Goal: Task Accomplishment & Management: Complete application form

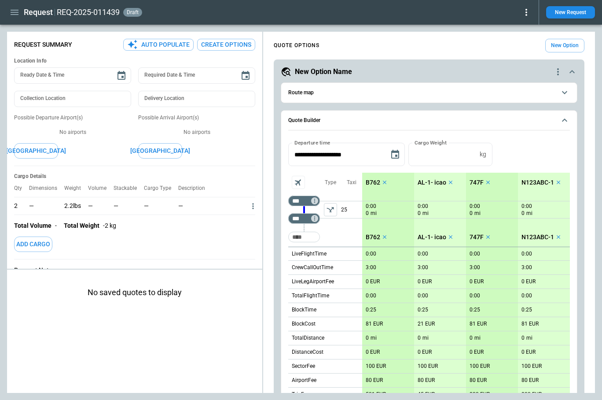
scroll to position [83, 0]
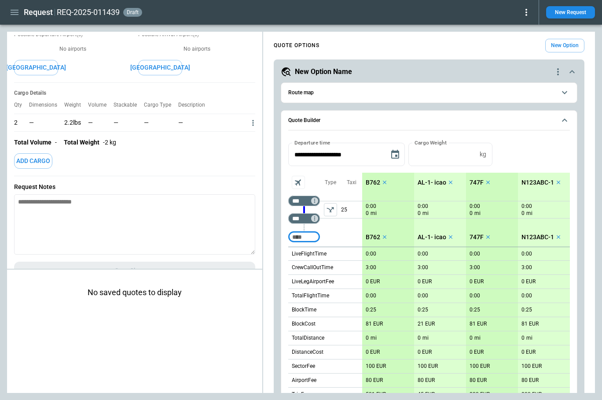
click at [310, 238] on input "Too short" at bounding box center [304, 237] width 28 height 16
type input "***"
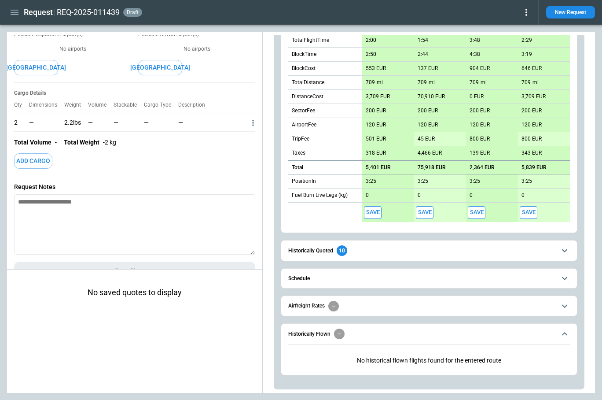
scroll to position [273, 0]
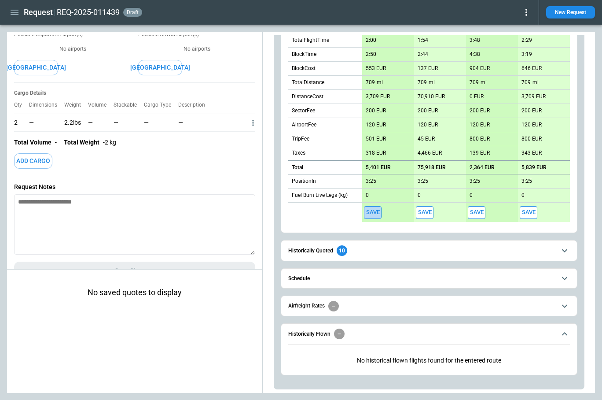
click at [374, 212] on button "Save" at bounding box center [373, 212] width 18 height 13
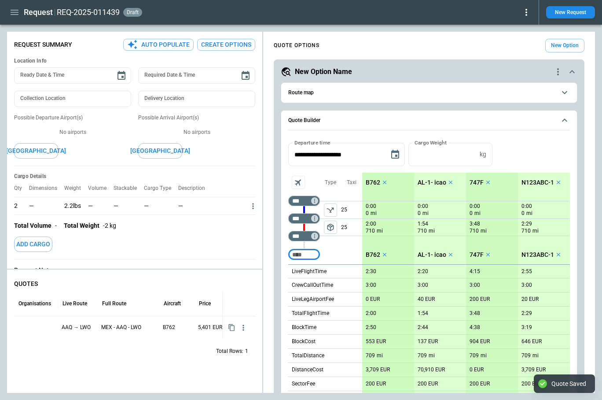
type textarea "*"
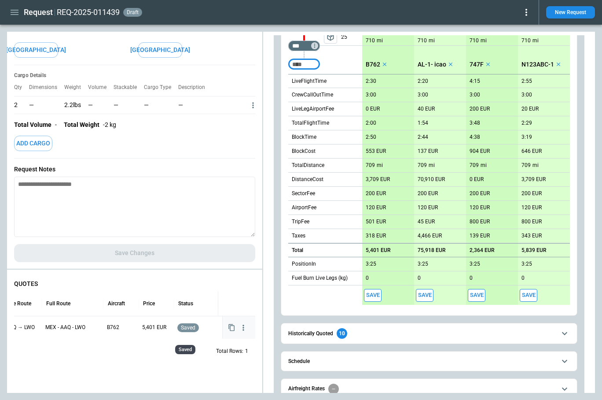
scroll to position [0, 0]
click at [37, 331] on div at bounding box center [36, 327] width 37 height 15
click at [41, 326] on div at bounding box center [36, 327] width 37 height 15
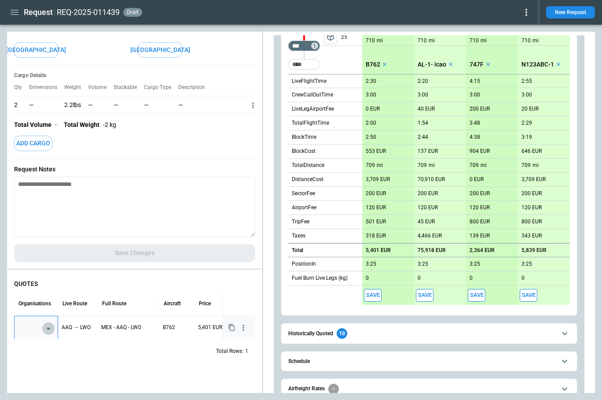
click at [47, 328] on icon "Open" at bounding box center [48, 329] width 4 height 2
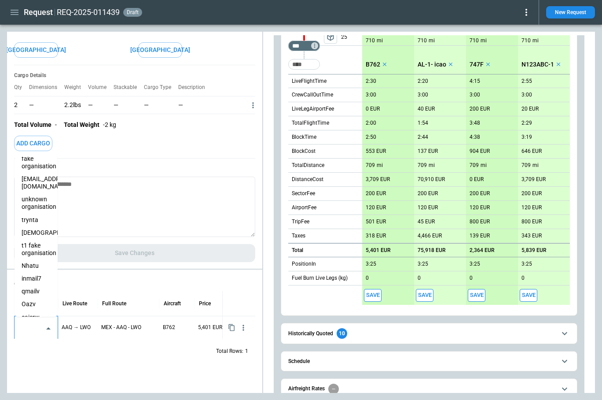
click at [37, 288] on li "qmailv" at bounding box center [36, 291] width 43 height 13
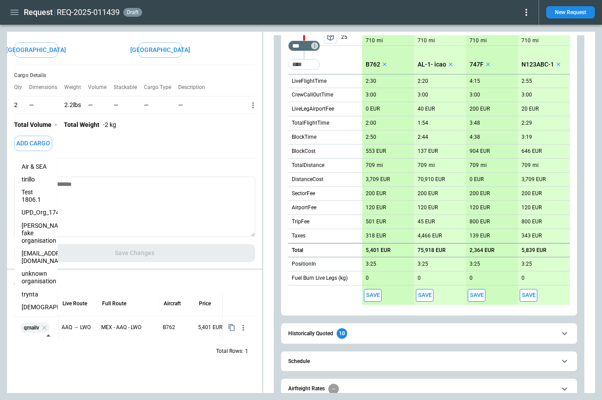
click at [77, 374] on div "QUOTES Organisations Live Route Full Route Aircraft Price Status qmailv ​ AAQ →…" at bounding box center [134, 333] width 255 height 120
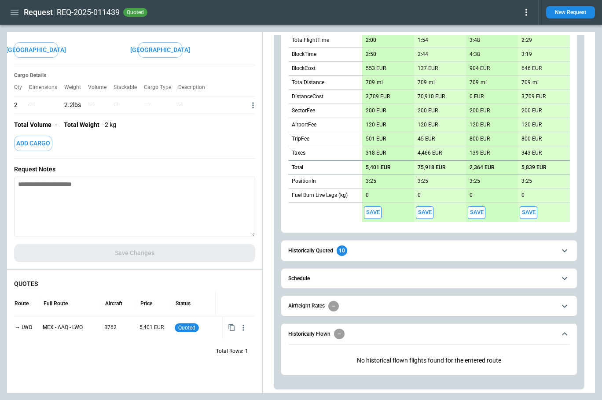
click at [376, 213] on button "Save" at bounding box center [373, 212] width 18 height 13
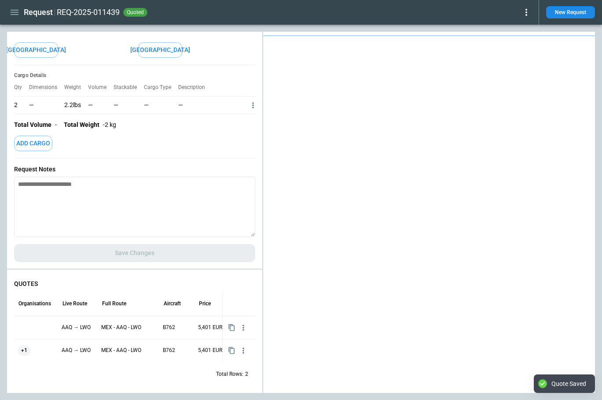
type textarea "*"
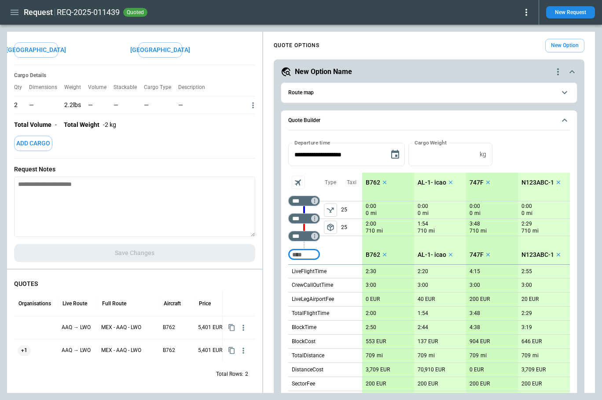
scroll to position [273, 0]
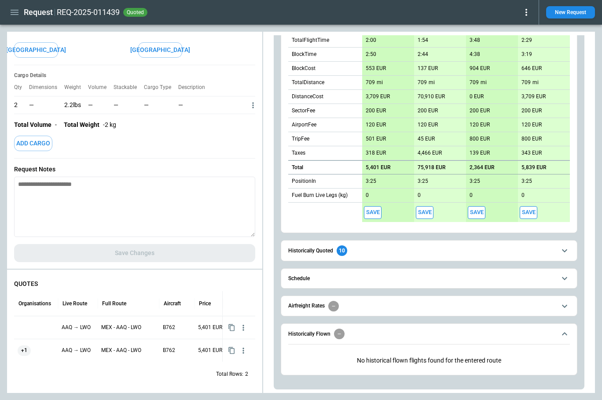
click at [377, 211] on button "Save" at bounding box center [373, 212] width 18 height 13
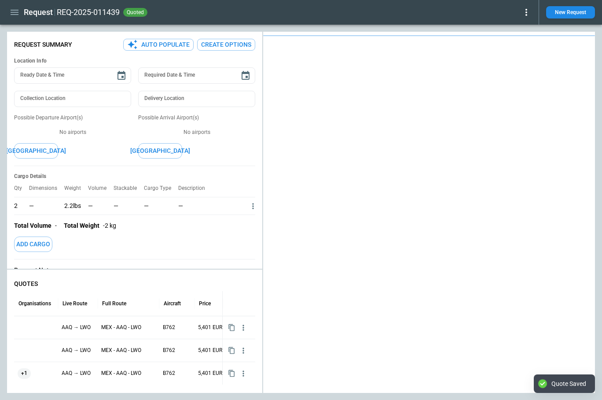
scroll to position [101, 0]
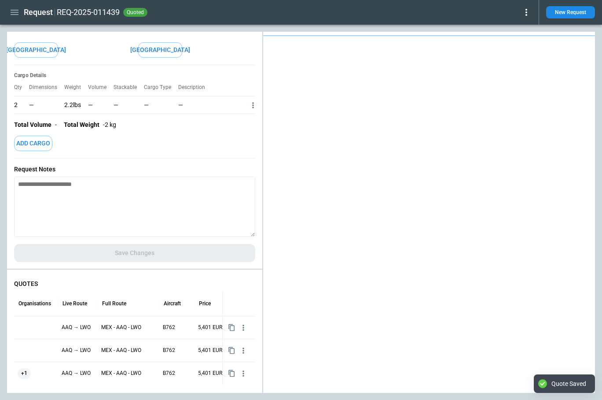
type textarea "*"
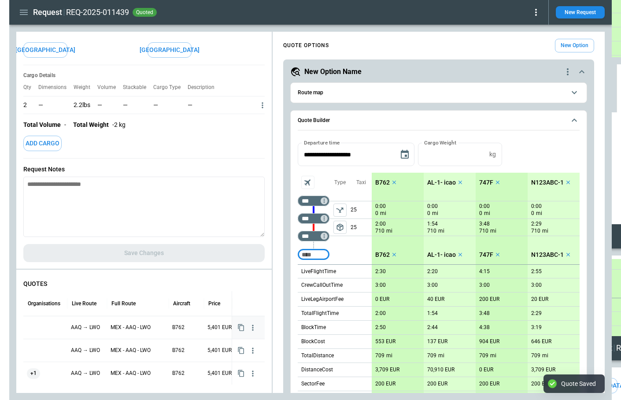
scroll to position [22, 0]
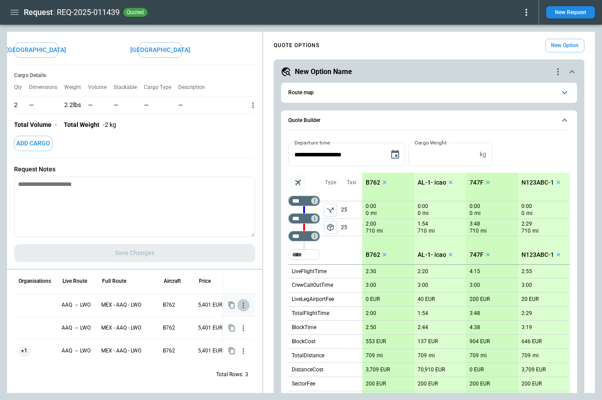
click at [244, 303] on icon "button" at bounding box center [243, 305] width 1 height 6
click at [172, 384] on div at bounding box center [301, 200] width 602 height 400
click at [240, 328] on icon "button" at bounding box center [243, 328] width 9 height 9
click at [127, 382] on div at bounding box center [301, 200] width 602 height 400
click at [248, 351] on button "button" at bounding box center [243, 351] width 12 height 12
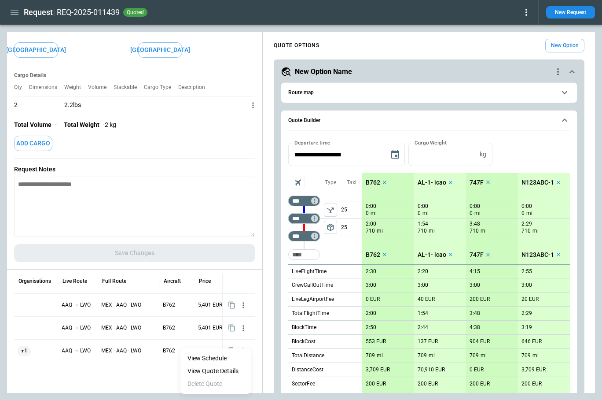
click at [144, 375] on div at bounding box center [301, 200] width 602 height 400
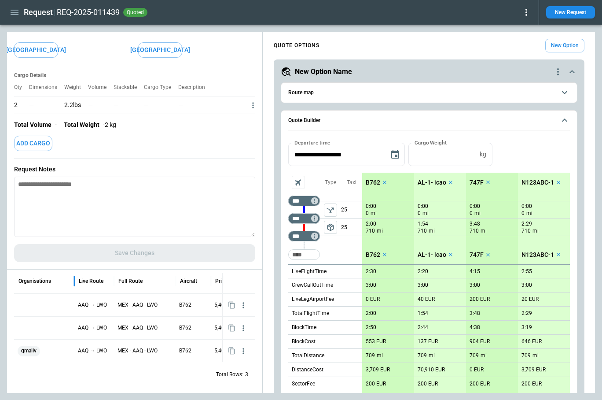
drag, startPoint x: 59, startPoint y: 278, endPoint x: 75, endPoint y: 278, distance: 16.3
click at [75, 278] on div at bounding box center [74, 281] width 4 height 25
click at [15, 11] on icon "button" at bounding box center [14, 12] width 11 height 11
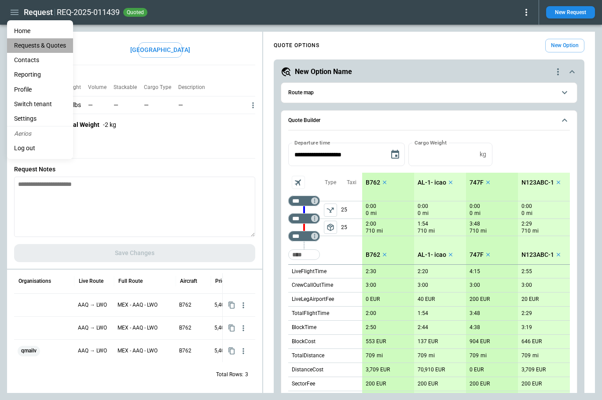
click at [31, 47] on Quotes "Requests & Quotes" at bounding box center [40, 45] width 66 height 15
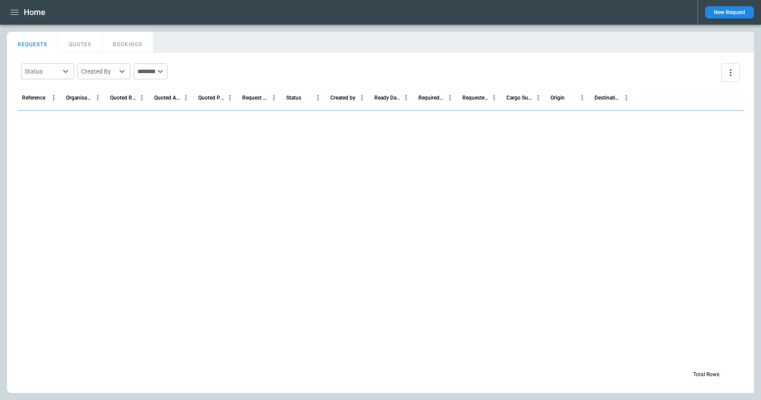
click at [742, 13] on button "New Request" at bounding box center [729, 12] width 49 height 12
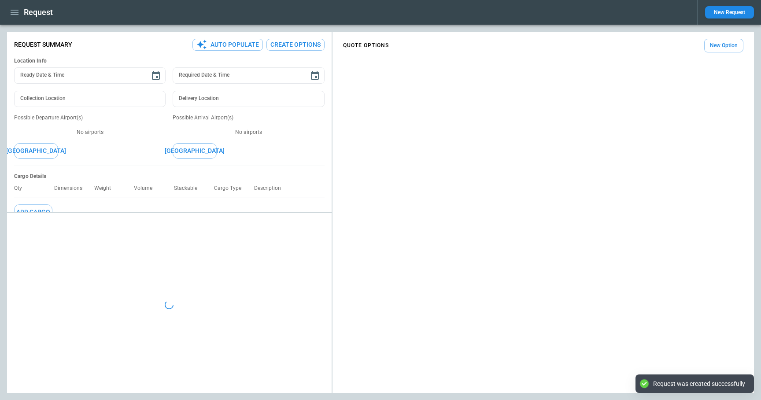
type textarea "*"
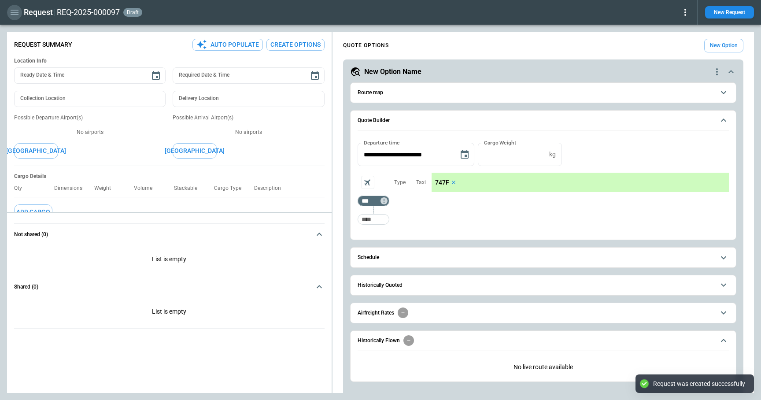
click at [14, 13] on icon "button" at bounding box center [14, 12] width 11 height 11
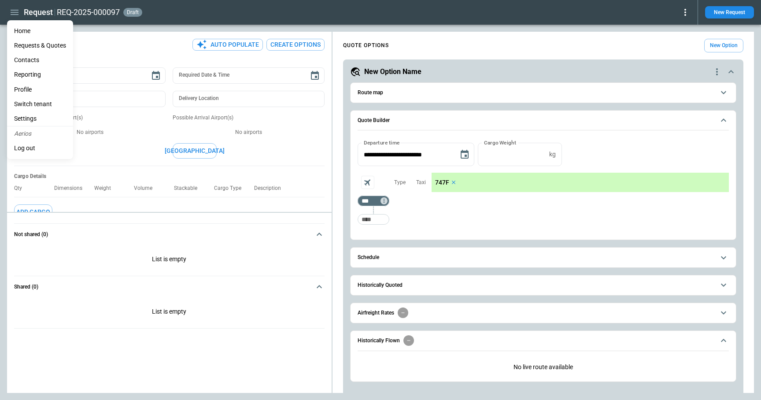
click at [373, 218] on div at bounding box center [380, 200] width 761 height 400
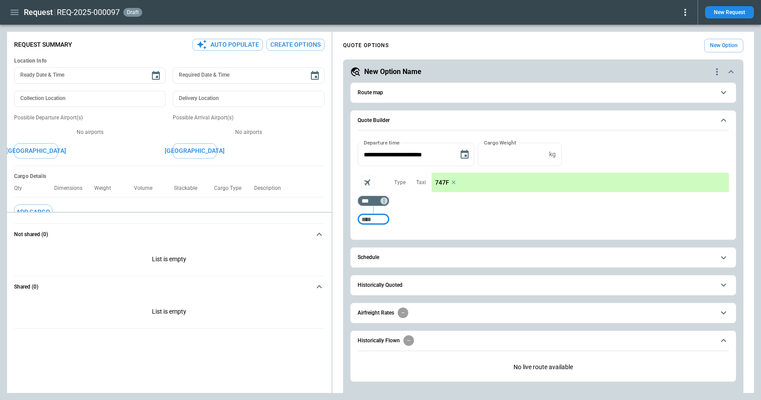
click at [378, 221] on input "Too short" at bounding box center [373, 219] width 28 height 16
type input "***"
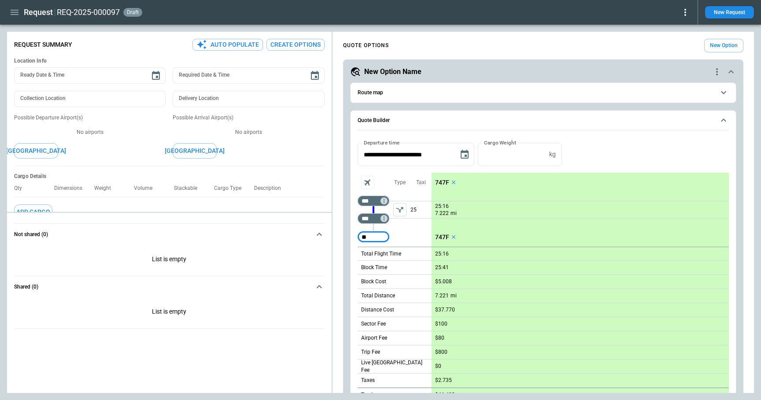
type input "*"
type input "***"
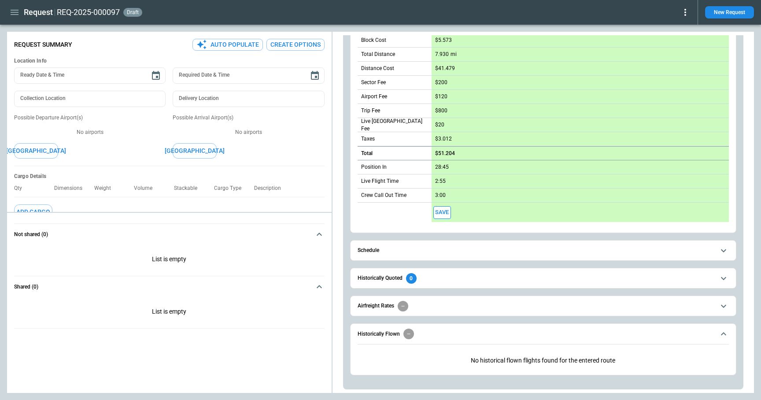
scroll to position [259, 0]
click at [444, 214] on button "Save" at bounding box center [442, 212] width 18 height 13
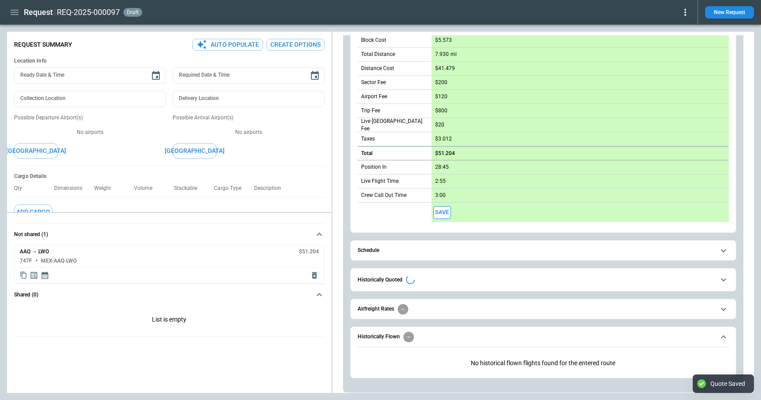
type textarea "*"
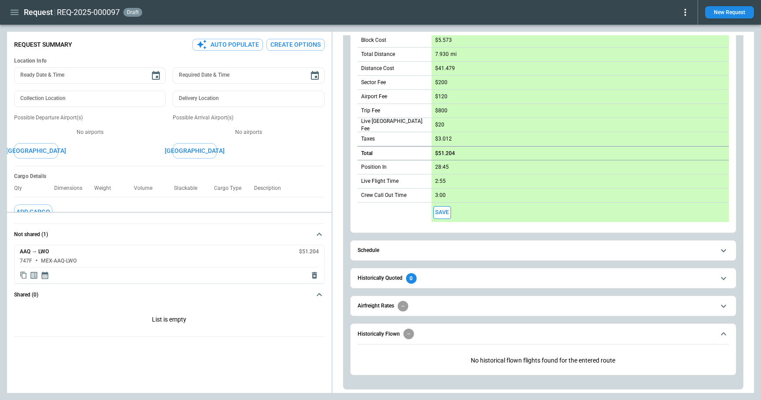
scroll to position [0, 0]
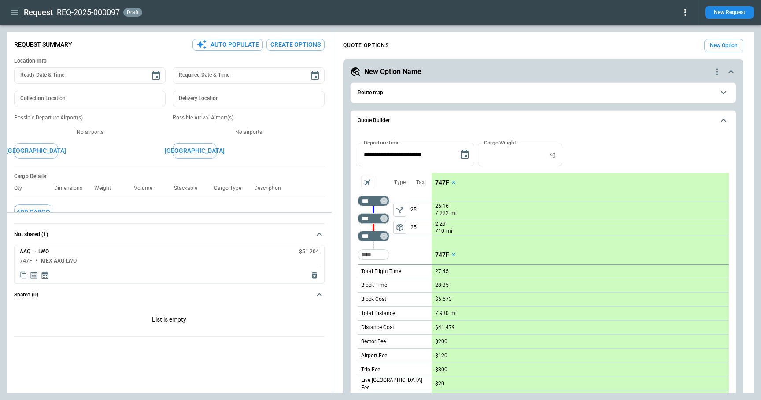
click at [721, 14] on button "New Request" at bounding box center [729, 12] width 49 height 12
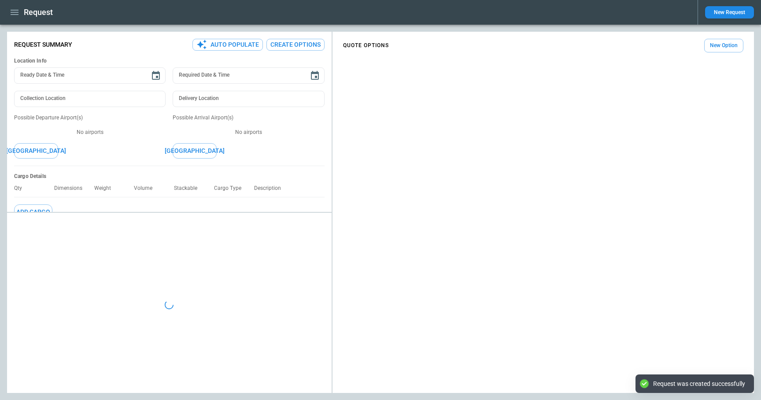
type textarea "*"
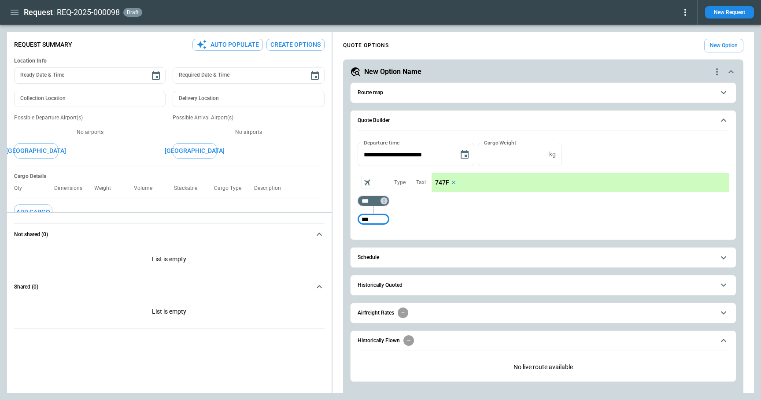
type input "***"
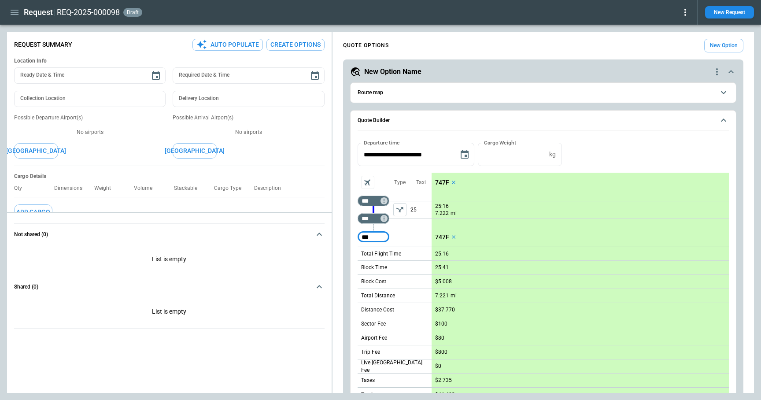
type input "***"
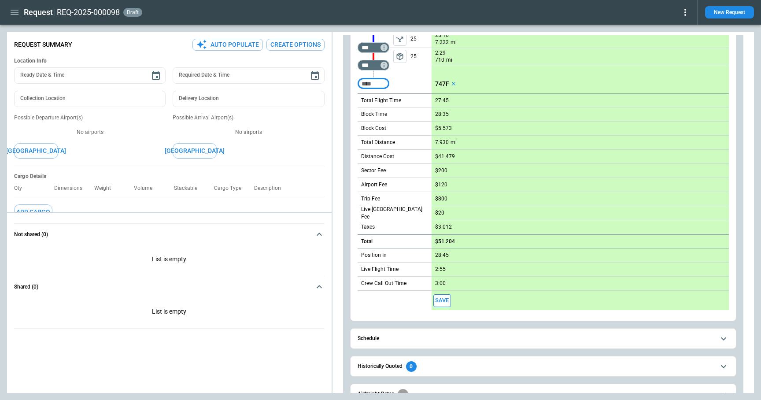
scroll to position [259, 0]
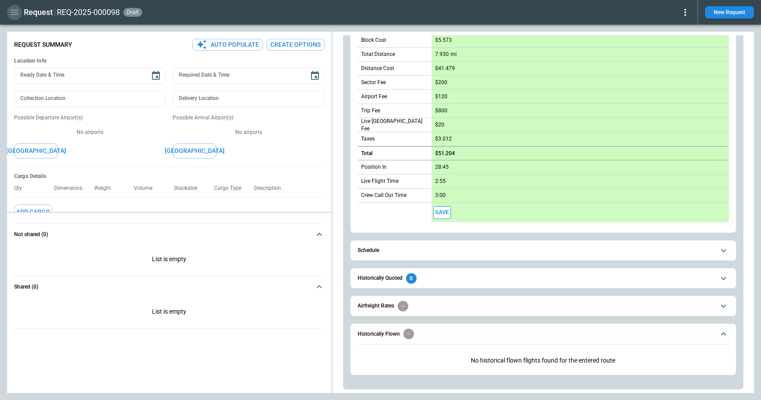
click at [16, 12] on icon "button" at bounding box center [15, 12] width 8 height 5
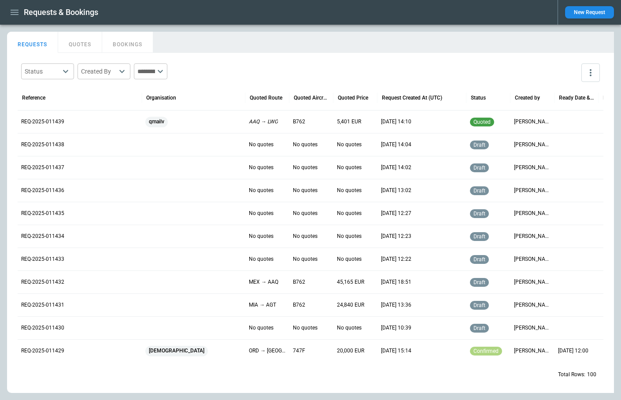
click at [599, 13] on button "New Request" at bounding box center [589, 12] width 49 height 12
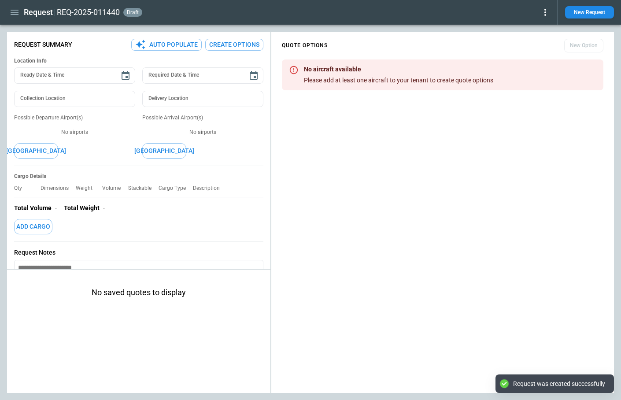
type textarea "*"
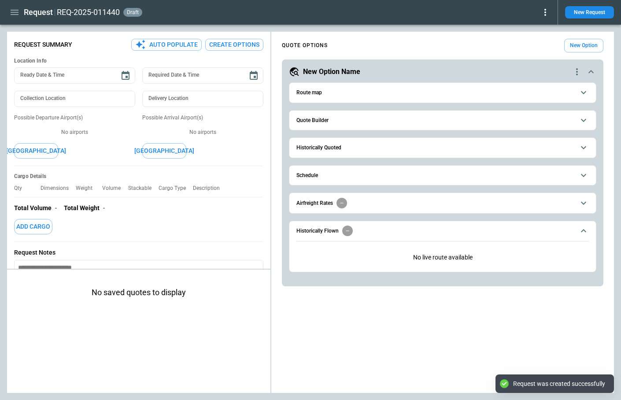
click at [337, 124] on button "Quote Builder" at bounding box center [442, 121] width 292 height 20
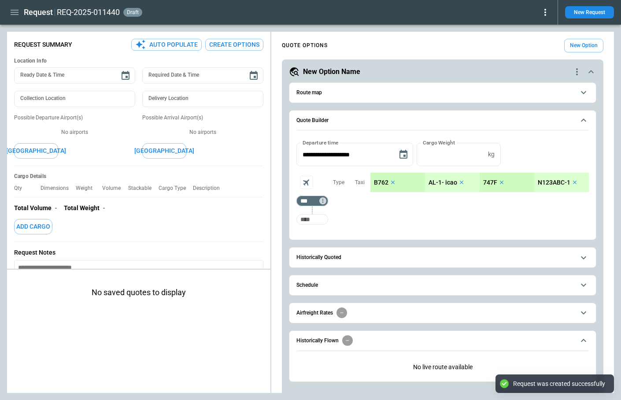
click at [305, 223] on input "Too short" at bounding box center [312, 219] width 28 height 16
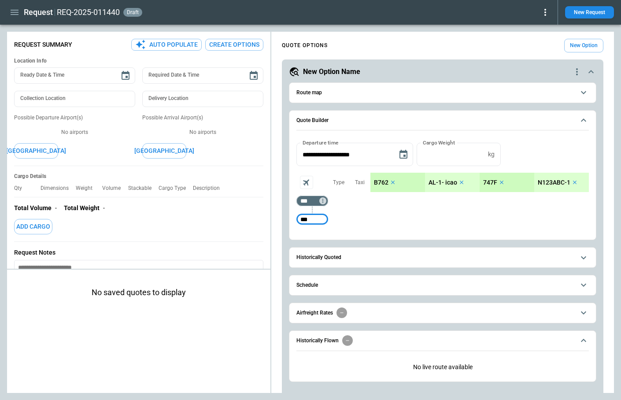
type input "***"
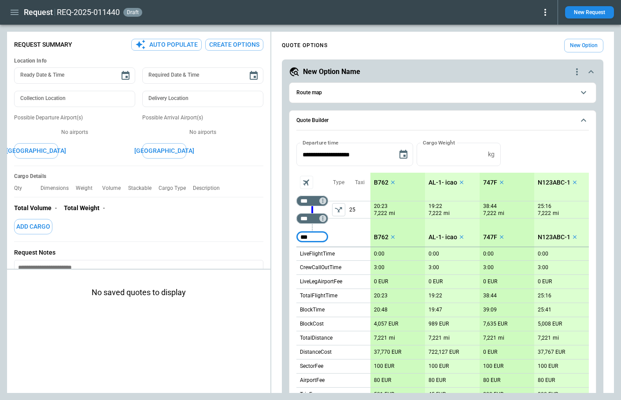
type input "***"
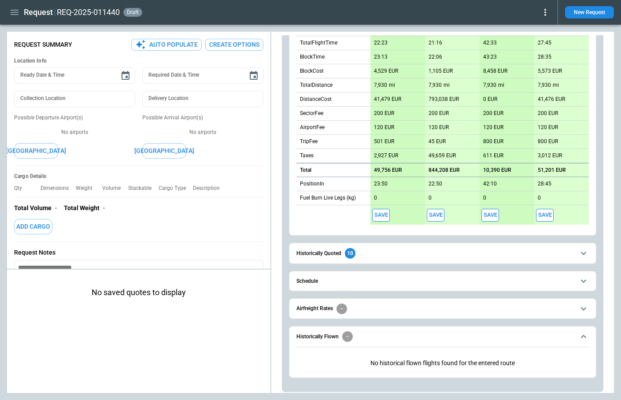
scroll to position [273, 0]
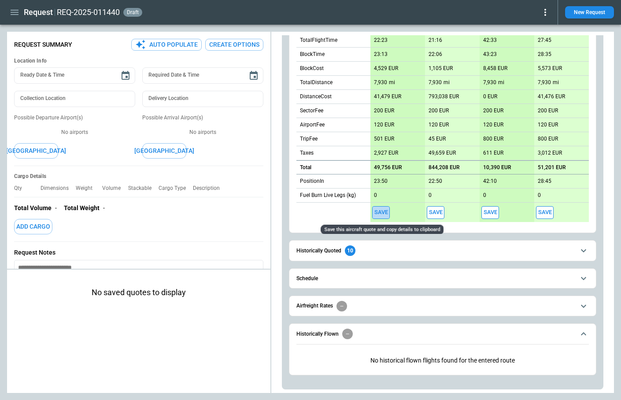
click at [383, 213] on button "Save" at bounding box center [381, 212] width 18 height 13
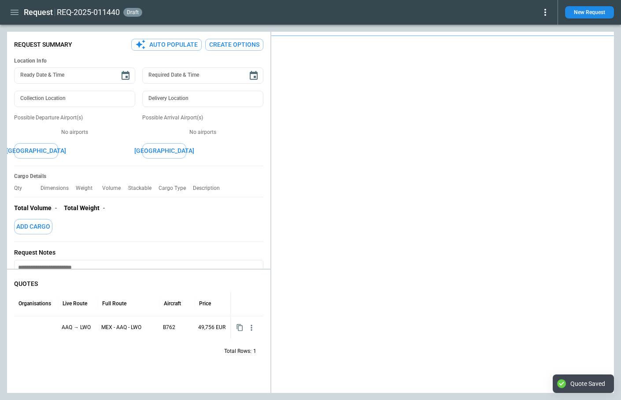
type textarea "*"
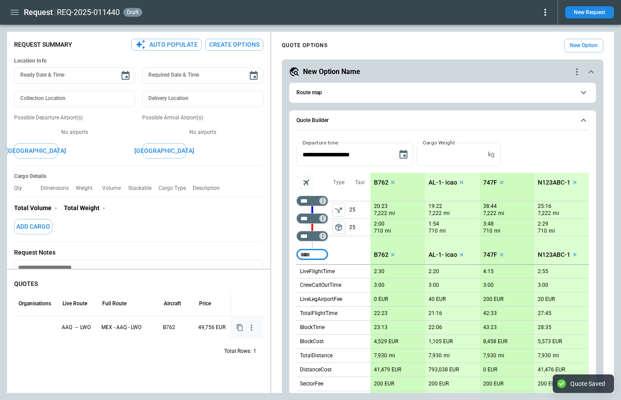
click at [44, 327] on div at bounding box center [36, 327] width 37 height 15
click at [44, 327] on icon "Open" at bounding box center [48, 328] width 11 height 11
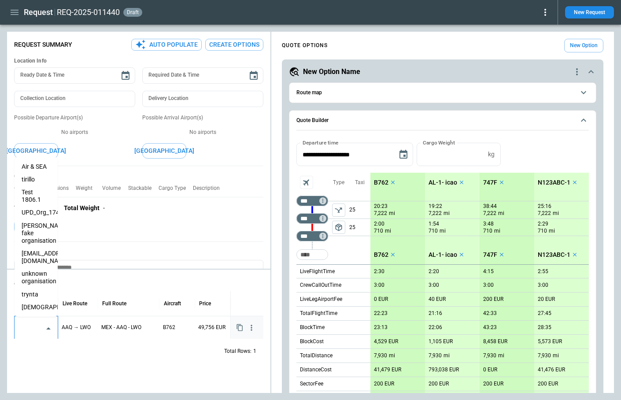
click at [36, 301] on li "[DEMOGRAPHIC_DATA]" at bounding box center [36, 307] width 43 height 13
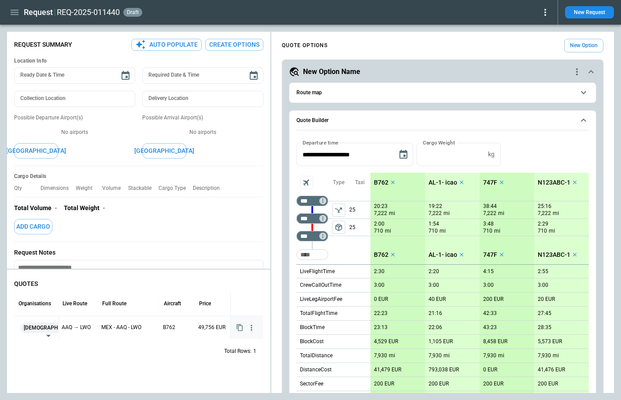
click at [83, 372] on div "QUOTES Organisations Live Route Full Route Aircraft Price Status eveist ​ AAQ →…" at bounding box center [138, 333] width 263 height 120
click at [10, 14] on icon "button" at bounding box center [14, 12] width 11 height 11
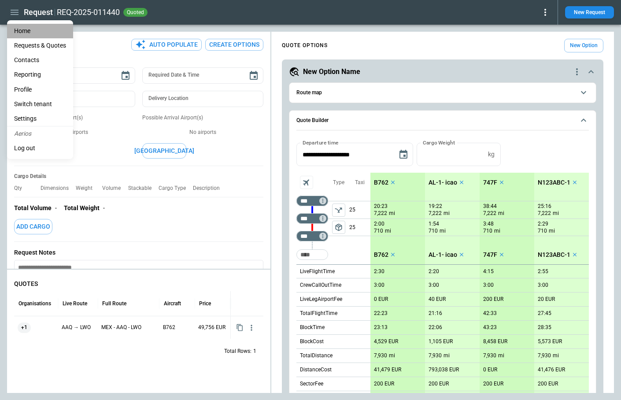
click at [21, 33] on li "Home" at bounding box center [40, 31] width 66 height 15
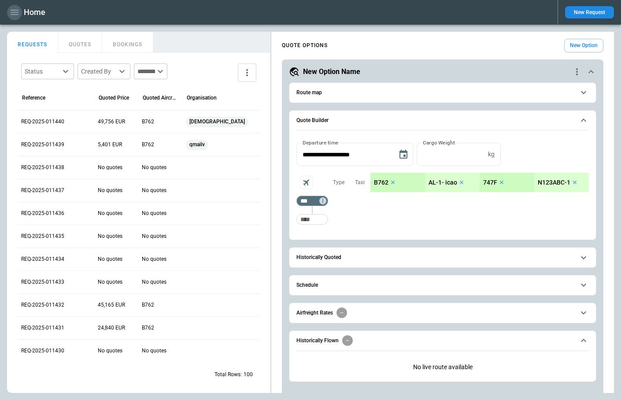
click at [12, 14] on icon "button" at bounding box center [14, 12] width 11 height 11
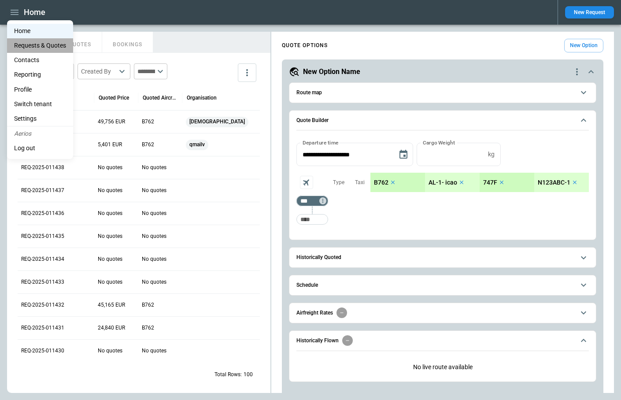
click at [32, 46] on Quotes "Requests & Quotes" at bounding box center [40, 45] width 66 height 15
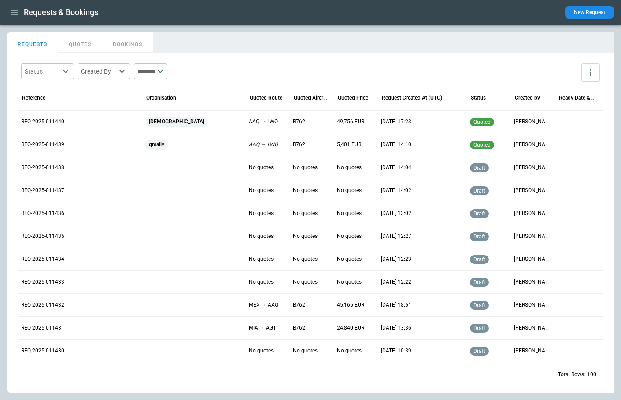
click at [584, 15] on button "New Request" at bounding box center [589, 12] width 49 height 12
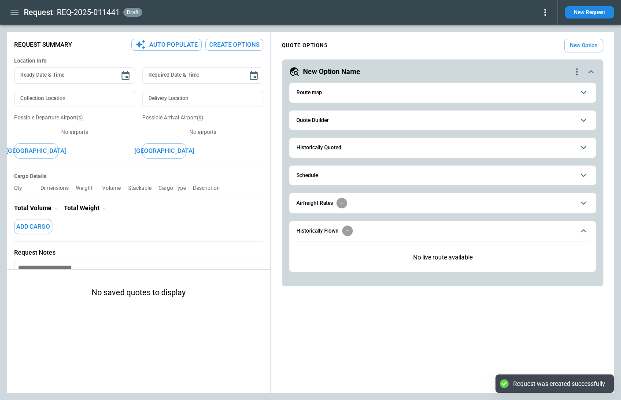
click at [335, 120] on span "Quote Builder" at bounding box center [435, 121] width 278 height 6
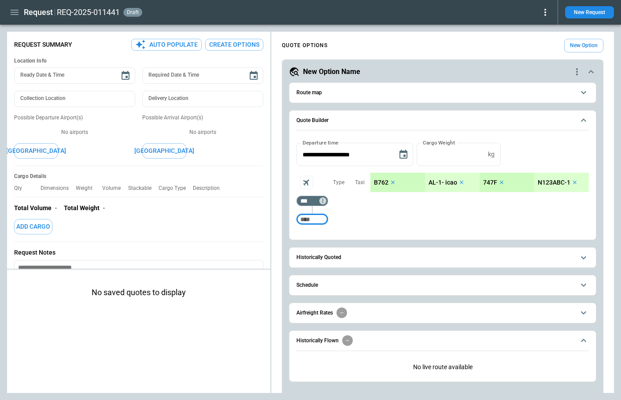
click at [311, 220] on input "Too short" at bounding box center [312, 219] width 28 height 16
type input "***"
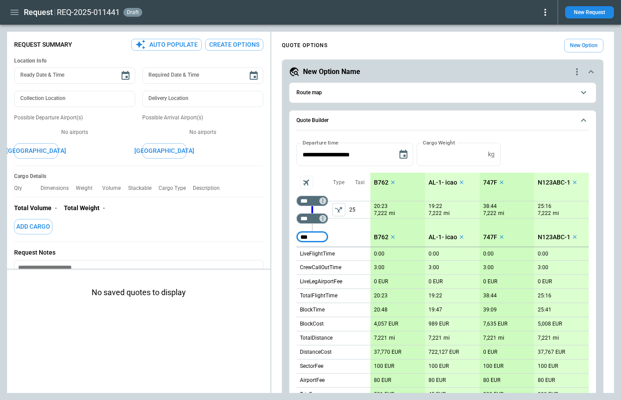
type input "***"
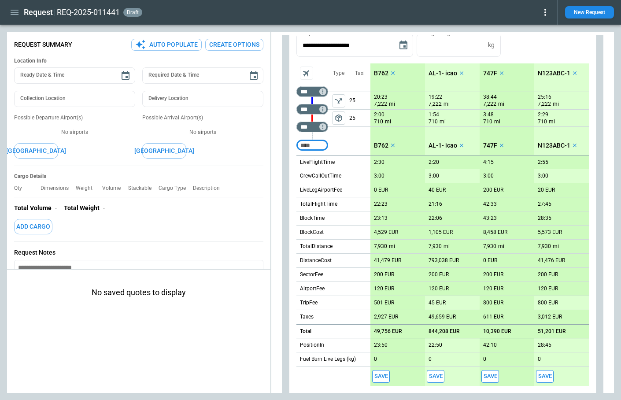
scroll to position [247, 0]
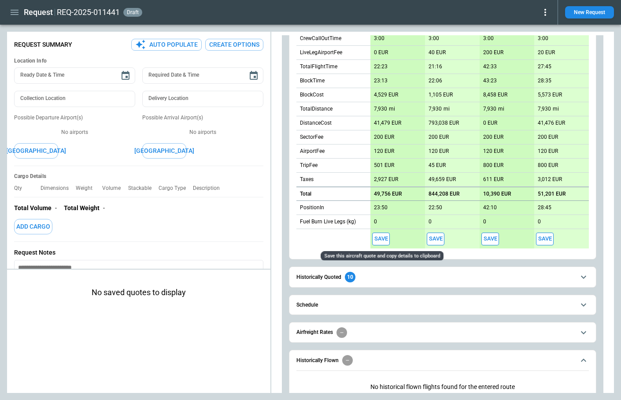
click at [383, 239] on button "Save" at bounding box center [381, 238] width 18 height 13
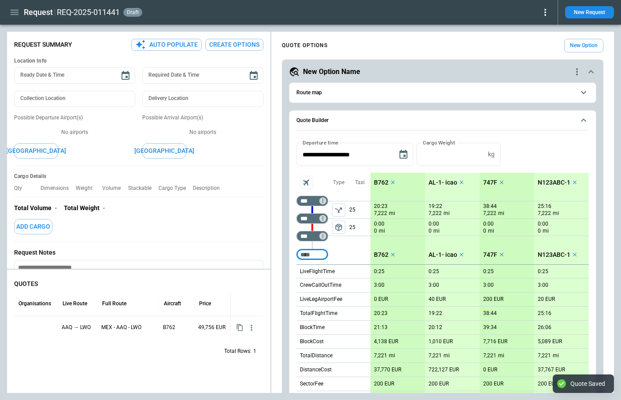
type textarea "*"
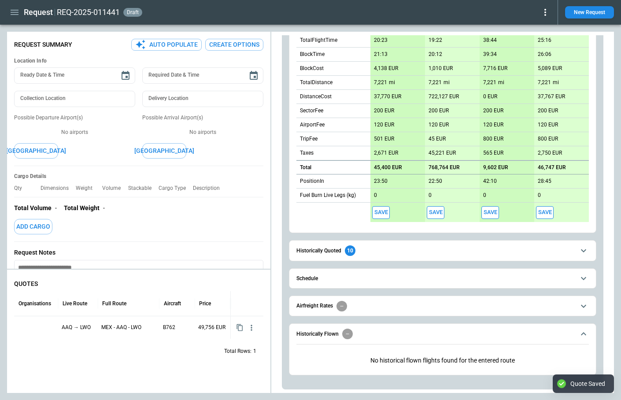
scroll to position [273, 0]
click at [436, 213] on button "Save" at bounding box center [436, 212] width 18 height 13
click at [494, 212] on button "Save" at bounding box center [490, 212] width 18 height 13
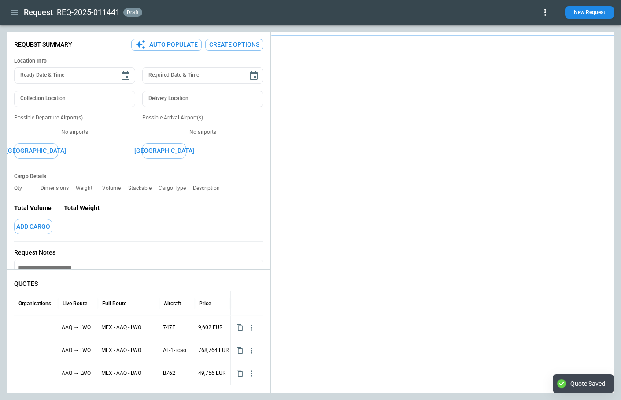
type textarea "*"
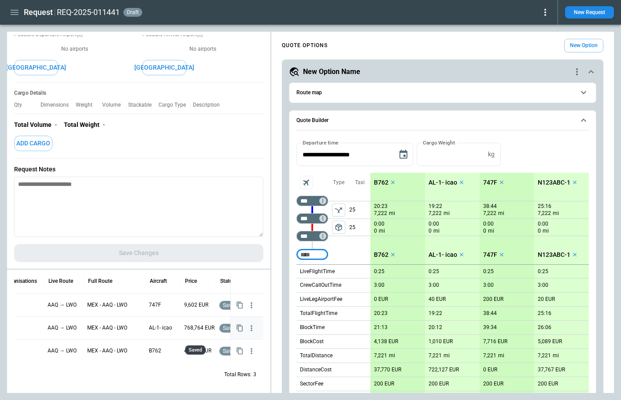
scroll to position [0, 0]
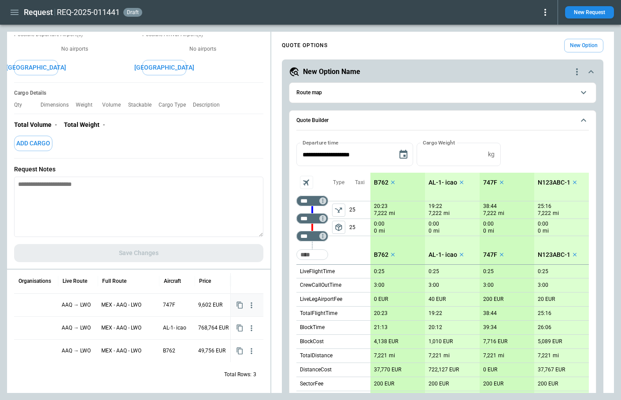
click at [25, 309] on div at bounding box center [36, 304] width 37 height 15
click at [38, 307] on input "text" at bounding box center [29, 305] width 22 height 15
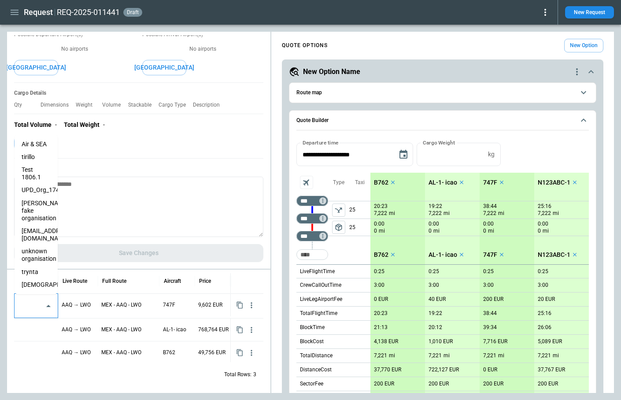
click at [40, 245] on li "unknown organisation" at bounding box center [36, 255] width 43 height 20
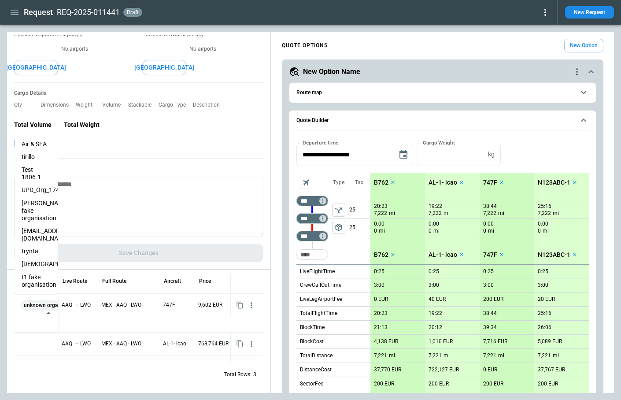
click at [39, 373] on div "Total Rows: 3" at bounding box center [138, 374] width 249 height 23
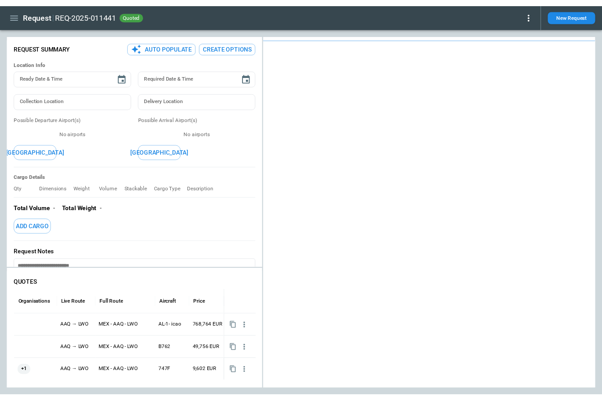
scroll to position [22, 0]
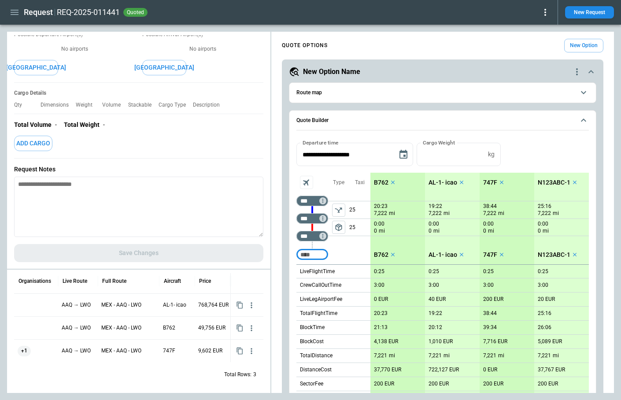
click at [16, 12] on icon "button" at bounding box center [15, 12] width 8 height 5
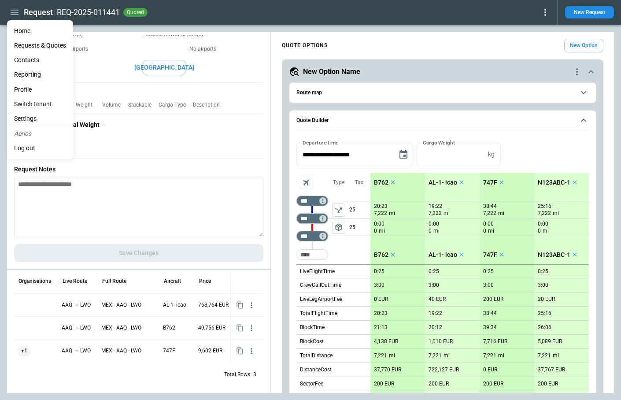
click at [25, 46] on Quotes "Requests & Quotes" at bounding box center [40, 45] width 66 height 15
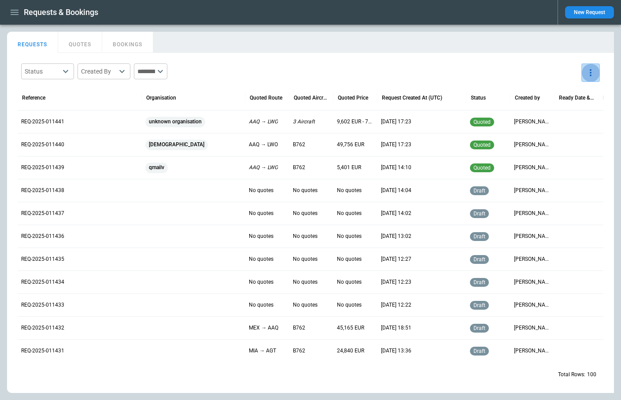
click at [595, 73] on icon "more" at bounding box center [590, 72] width 11 height 11
click at [524, 50] on div at bounding box center [310, 200] width 621 height 400
click at [584, 14] on button "New Request" at bounding box center [589, 12] width 49 height 12
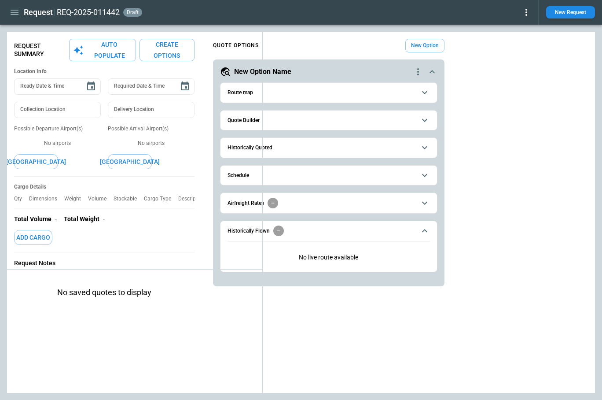
type textarea "*"
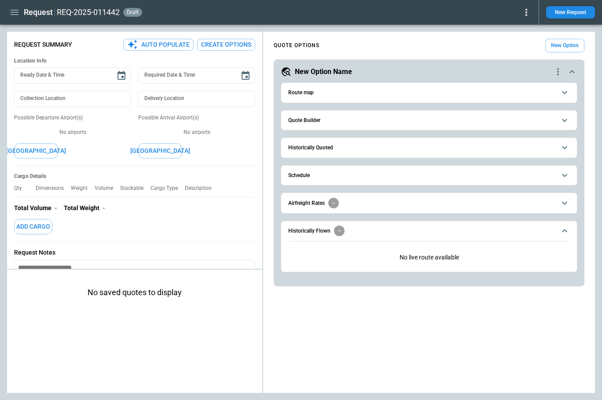
click at [314, 125] on button "Quote Builder" at bounding box center [429, 121] width 282 height 20
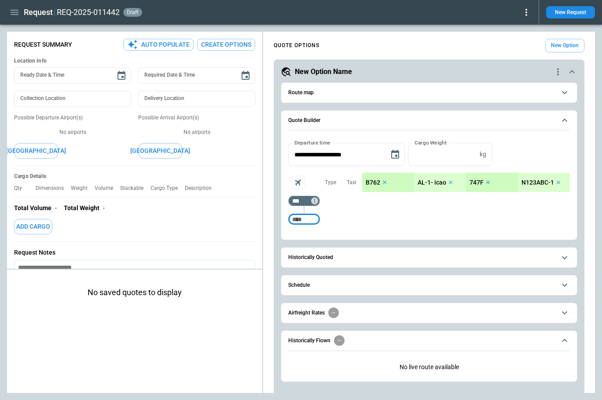
click at [303, 219] on input "Too short" at bounding box center [304, 219] width 28 height 16
type input "***"
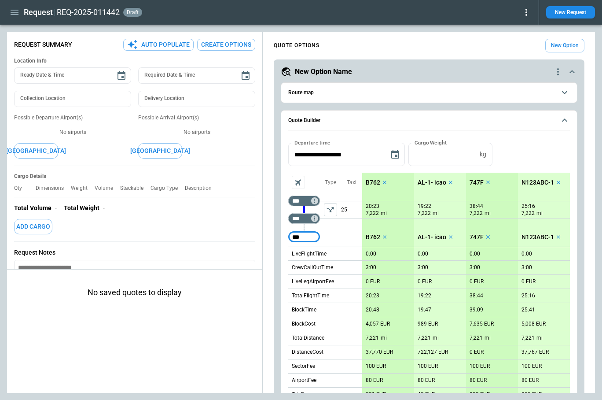
type input "***"
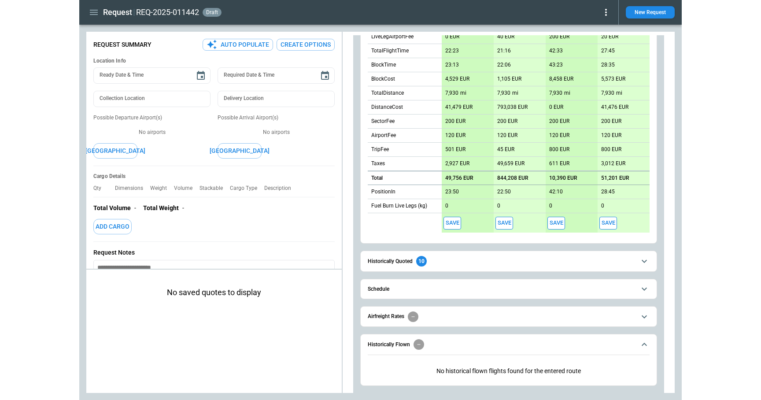
scroll to position [273, 0]
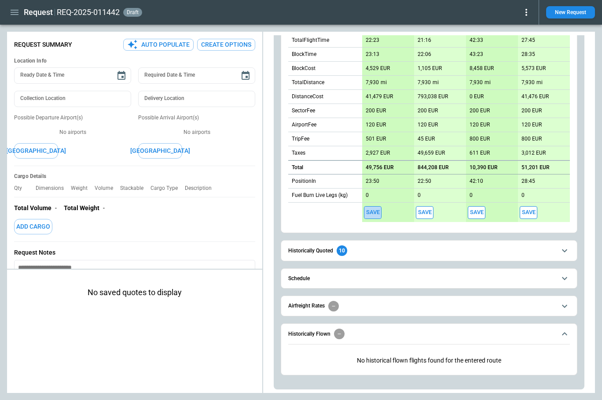
click at [374, 212] on button "Save" at bounding box center [373, 212] width 18 height 13
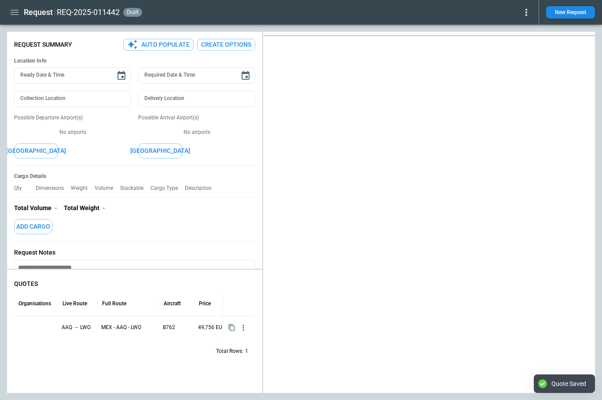
type textarea "*"
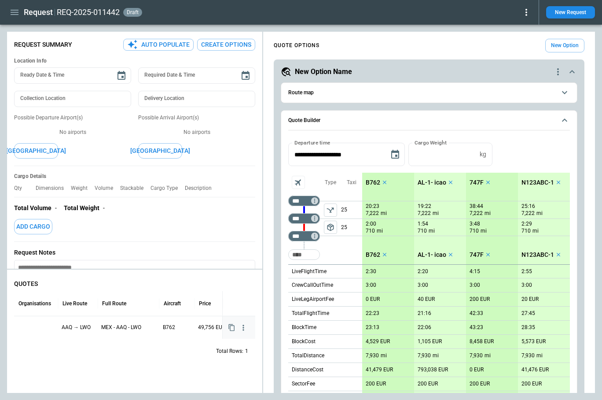
click at [44, 324] on div at bounding box center [36, 327] width 37 height 15
click at [45, 327] on icon "Open" at bounding box center [48, 328] width 11 height 11
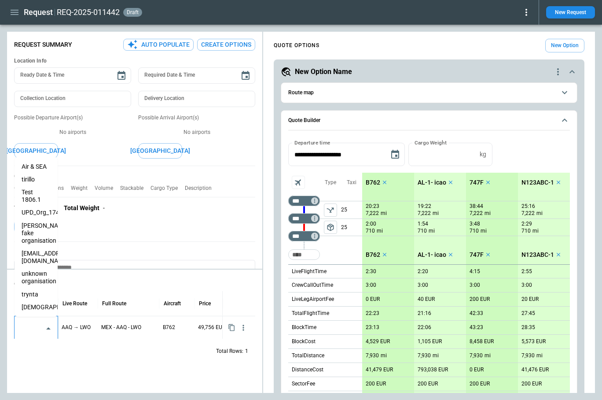
click at [35, 183] on li "tirillo" at bounding box center [36, 179] width 43 height 13
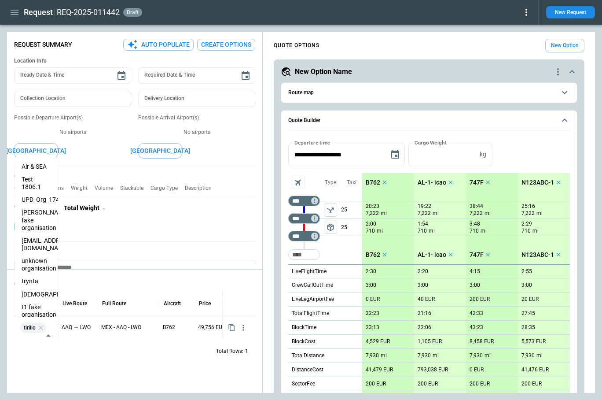
click at [111, 362] on div "Total Rows: 1" at bounding box center [134, 350] width 241 height 23
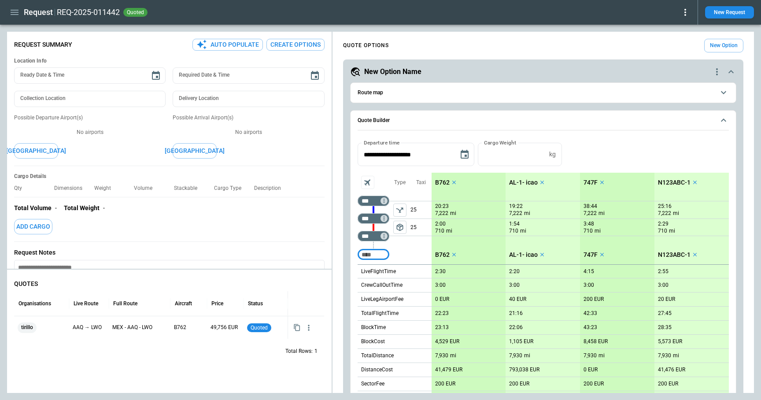
type textarea "*"
click at [300, 328] on icon "button" at bounding box center [296, 327] width 7 height 7
click at [309, 329] on icon "button" at bounding box center [308, 328] width 1 height 6
click at [203, 358] on div at bounding box center [380, 200] width 761 height 400
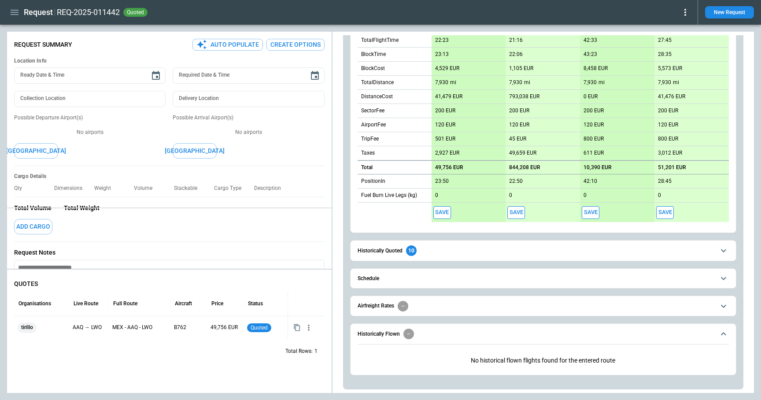
click at [234, 207] on div "**********" at bounding box center [380, 212] width 747 height 361
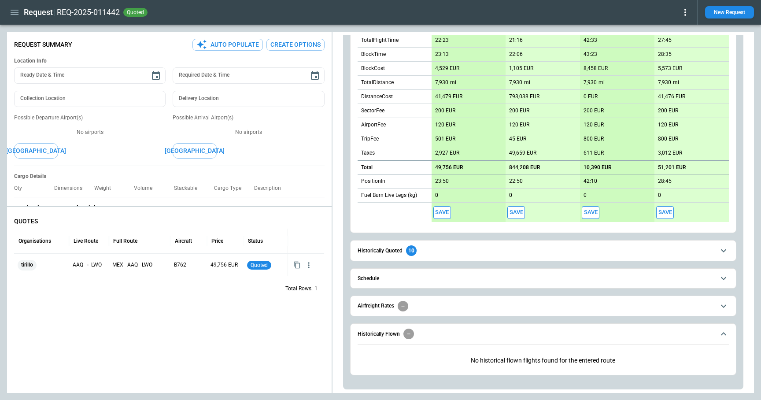
click at [521, 209] on button "Save" at bounding box center [516, 212] width 18 height 13
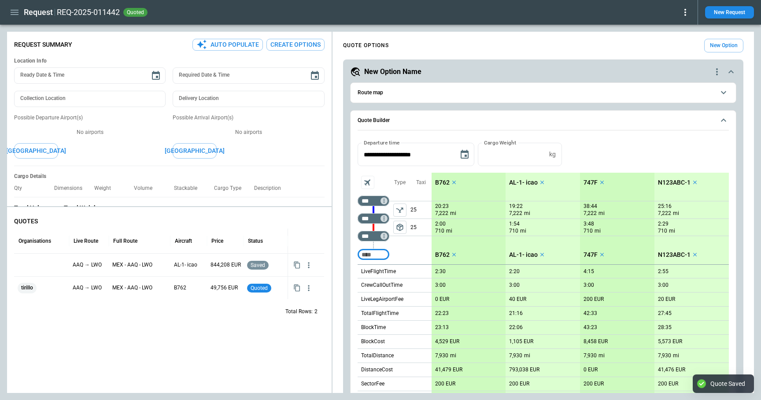
type textarea "*"
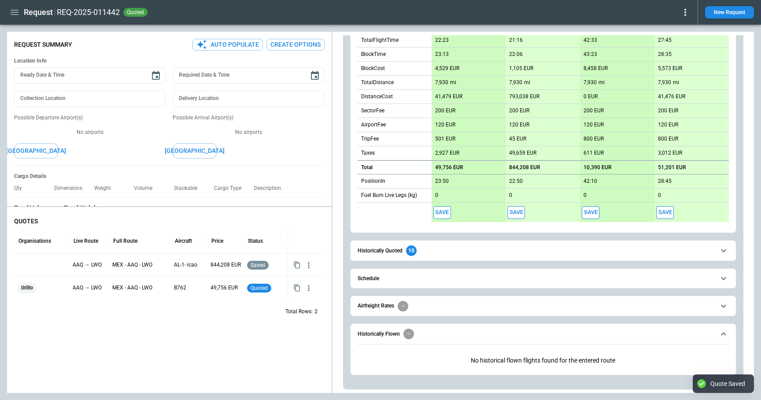
click at [589, 215] on button "Save" at bounding box center [591, 212] width 18 height 13
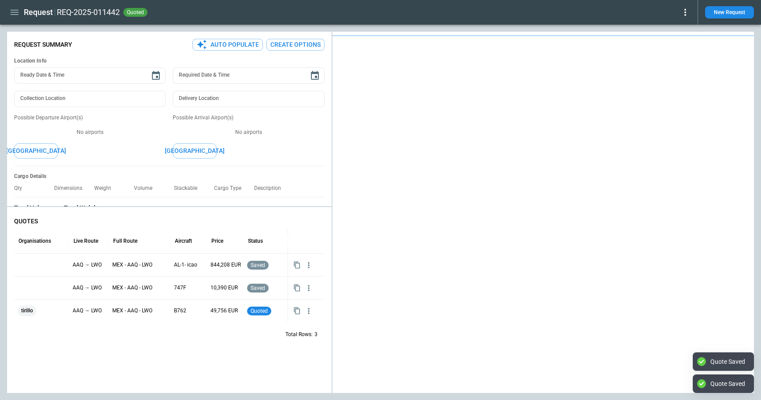
type textarea "*"
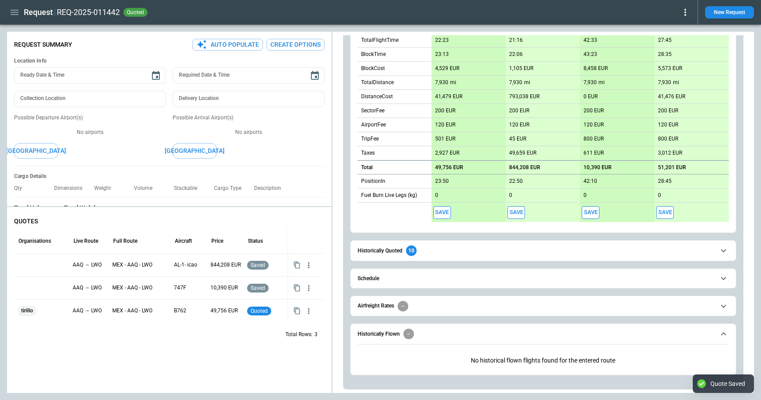
click at [620, 212] on button "Save" at bounding box center [665, 212] width 18 height 13
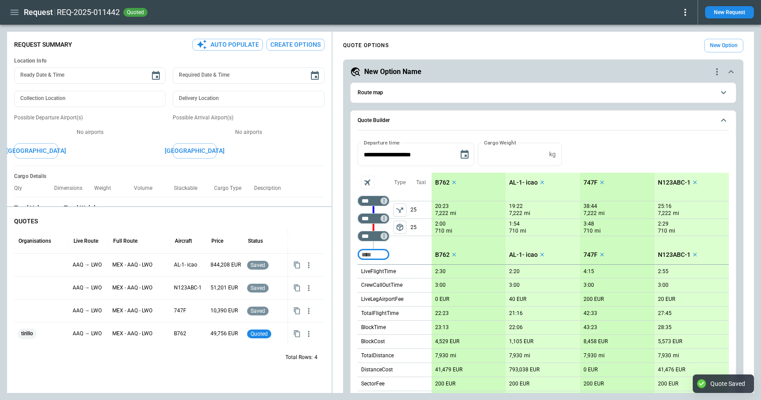
type textarea "*"
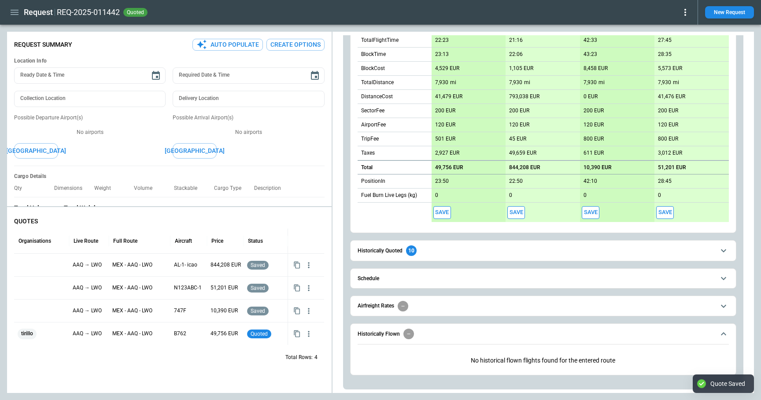
click at [443, 209] on button "Save" at bounding box center [442, 212] width 18 height 13
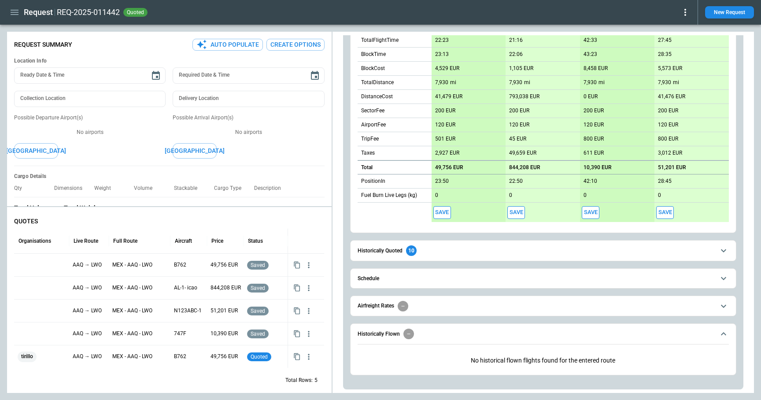
click at [520, 213] on button "Save" at bounding box center [516, 212] width 18 height 13
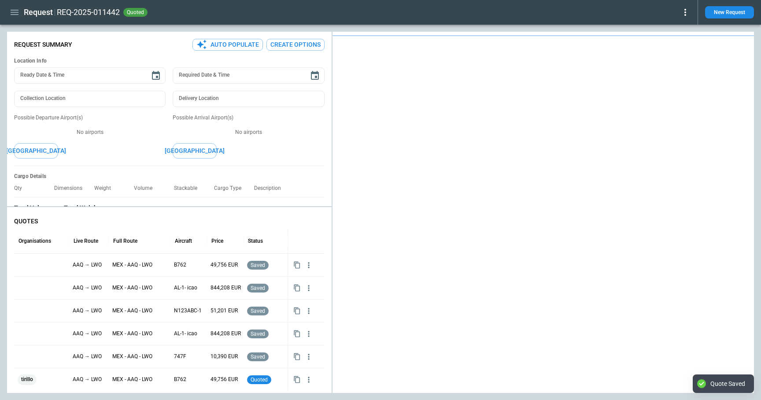
type textarea "*"
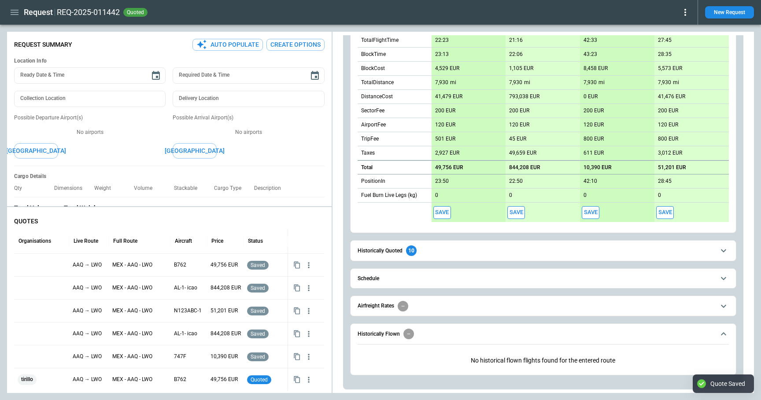
click at [595, 210] on button "Save" at bounding box center [591, 212] width 18 height 13
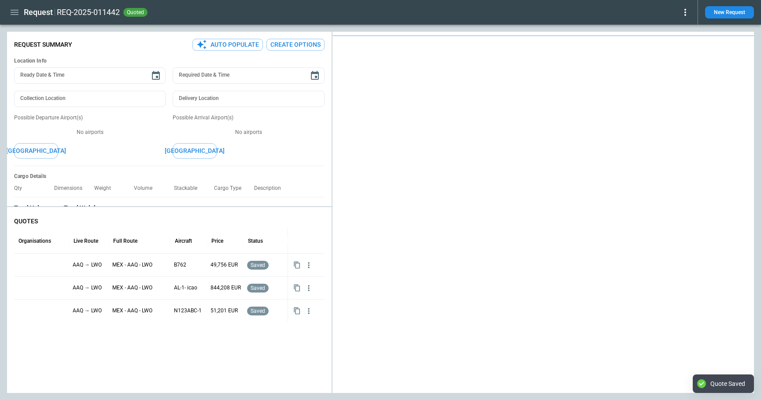
type textarea "*"
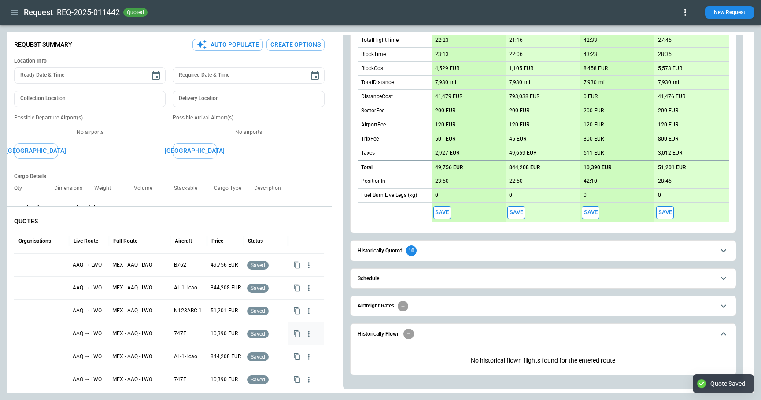
scroll to position [52, 0]
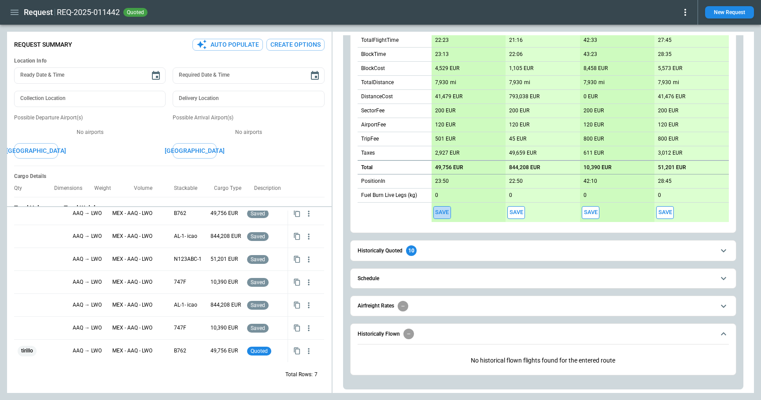
click at [436, 213] on button "Save" at bounding box center [442, 212] width 18 height 13
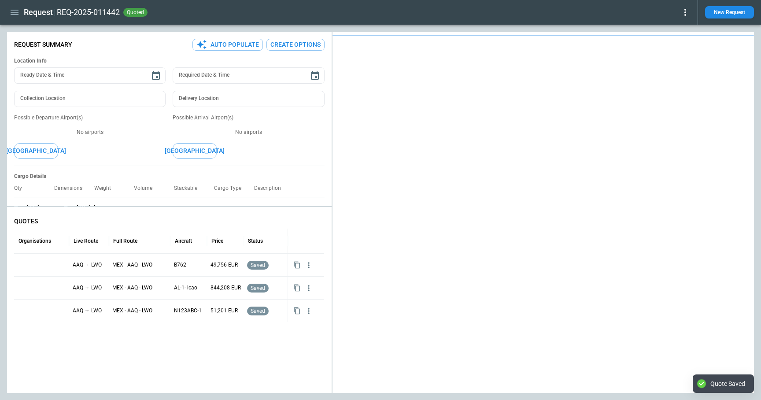
type textarea "*"
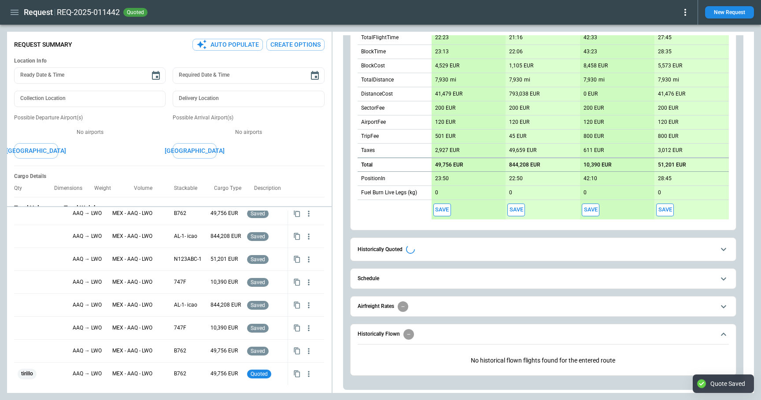
scroll to position [273, 0]
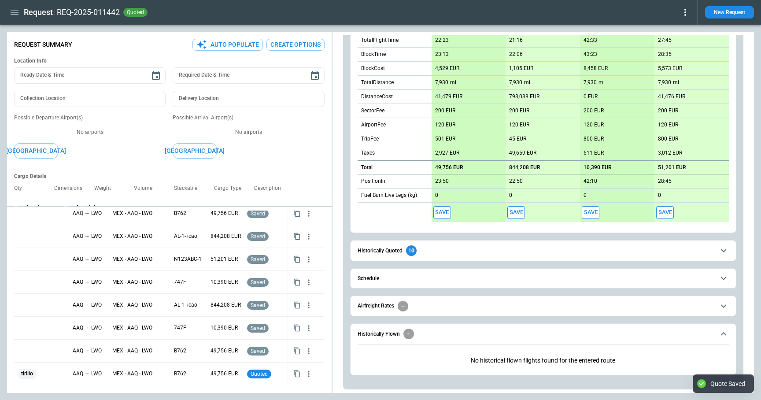
click at [443, 214] on button "Save" at bounding box center [442, 212] width 18 height 13
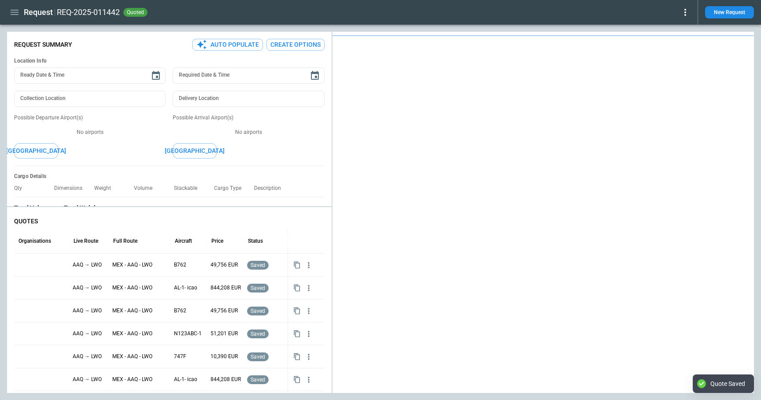
scroll to position [52, 0]
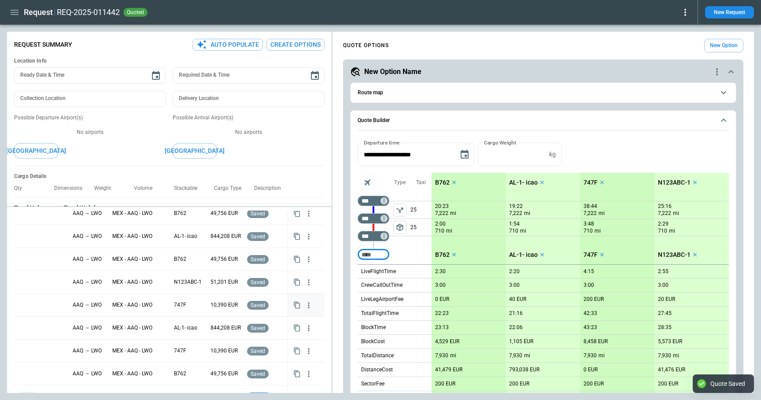
type textarea "*"
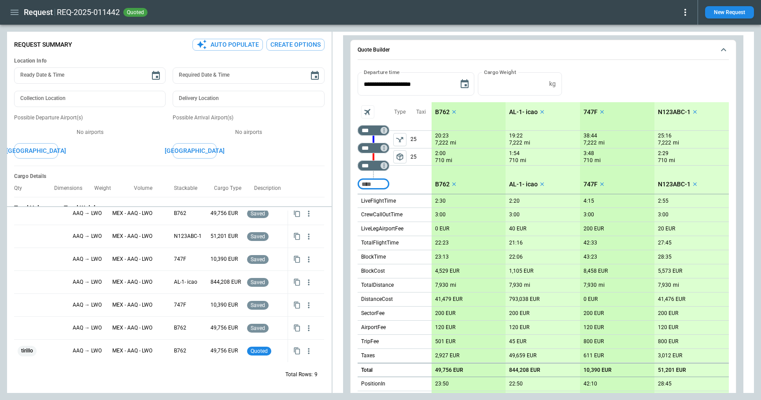
scroll to position [273, 0]
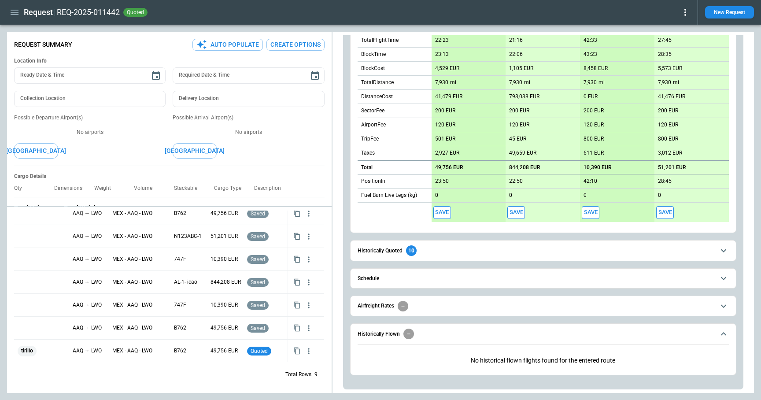
click at [441, 210] on button "Save" at bounding box center [442, 212] width 18 height 13
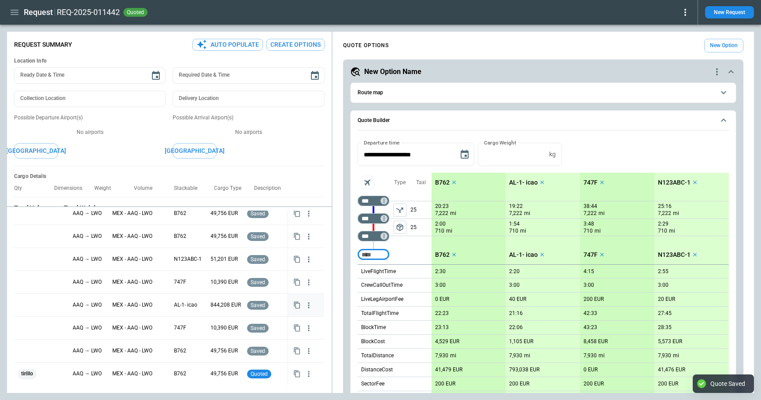
type textarea "*"
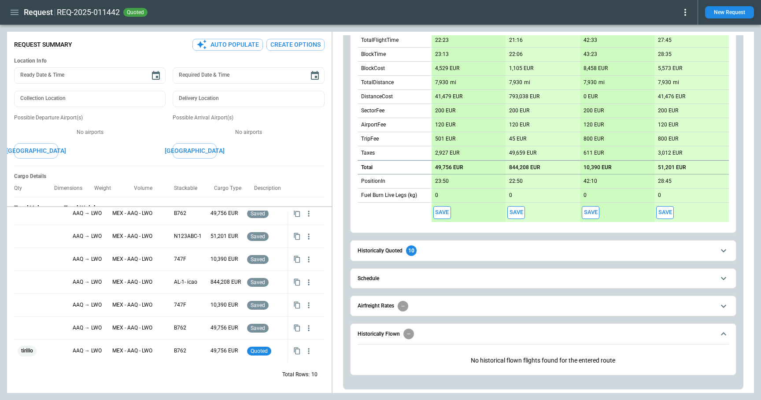
click at [443, 214] on button "Save" at bounding box center [442, 212] width 18 height 13
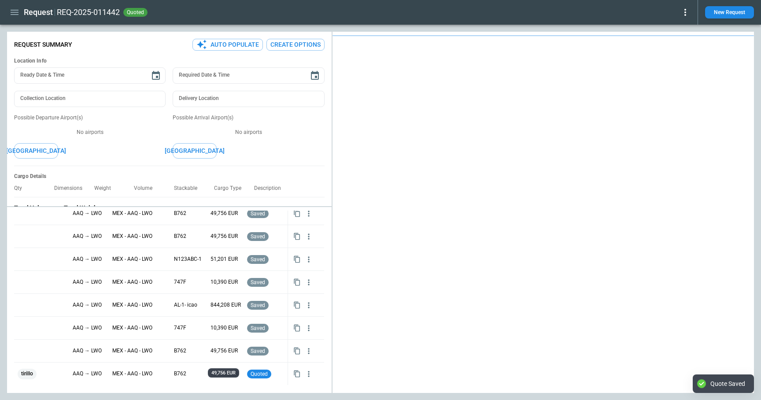
type textarea "*"
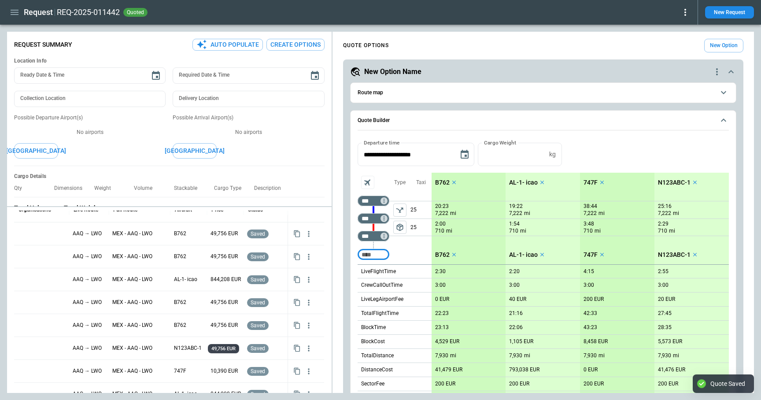
scroll to position [0, 0]
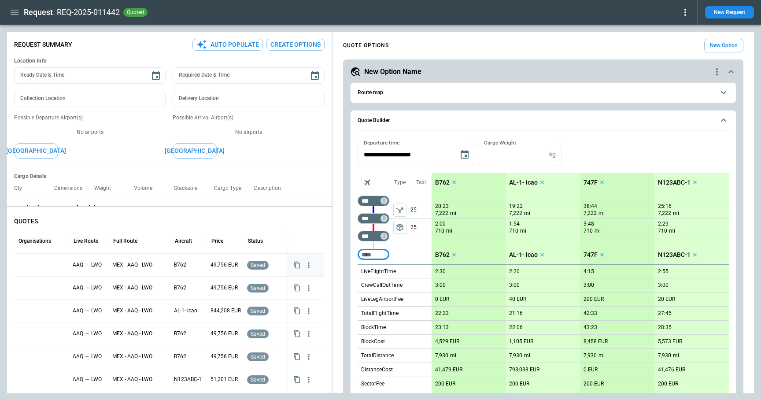
click at [37, 264] on div at bounding box center [42, 264] width 48 height 15
click at [47, 264] on div at bounding box center [42, 264] width 48 height 15
click at [47, 264] on input "text" at bounding box center [34, 265] width 33 height 15
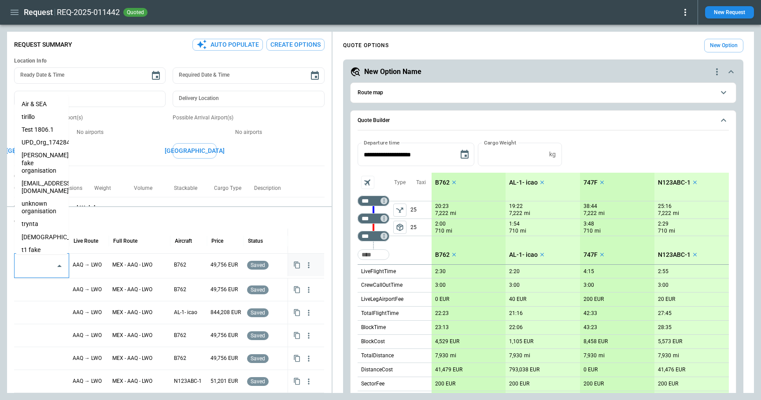
click at [45, 155] on li "simon watson fake organisation" at bounding box center [42, 163] width 54 height 28
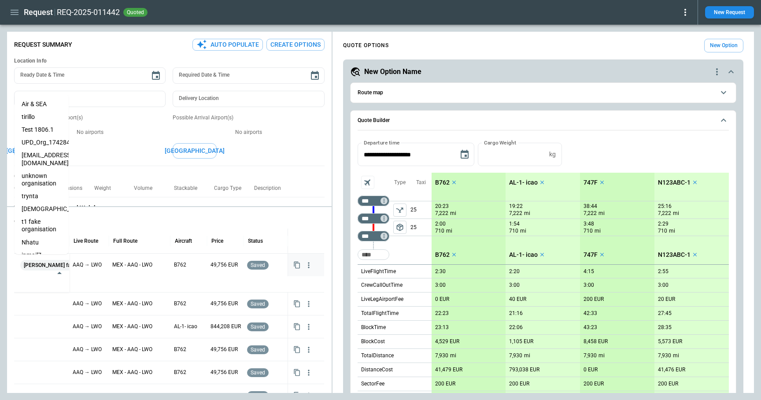
click at [162, 218] on p "QUOTES" at bounding box center [169, 221] width 310 height 7
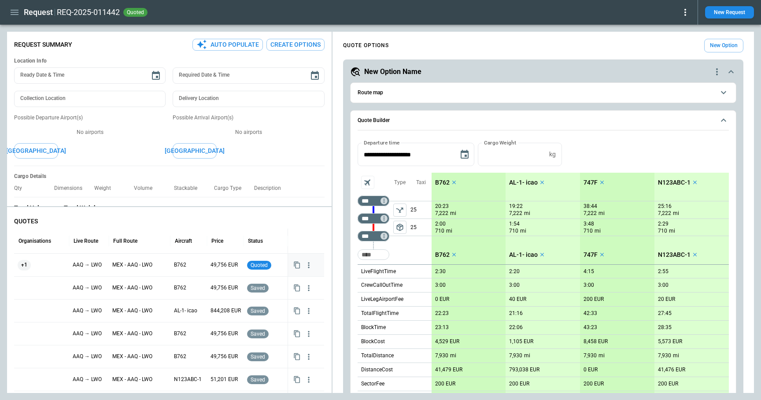
click at [15, 14] on icon "button" at bounding box center [14, 12] width 11 height 11
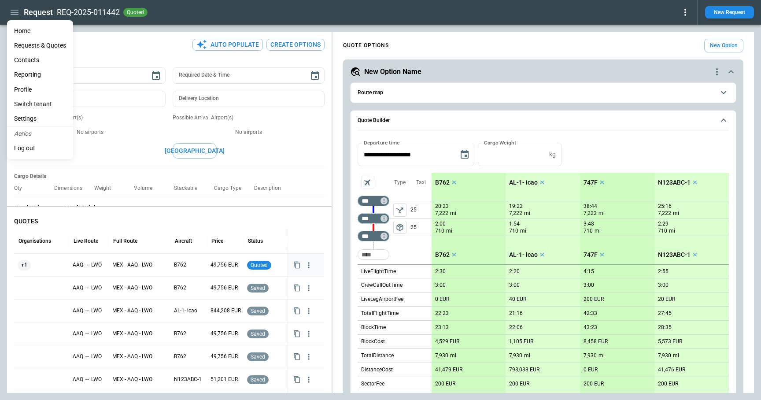
click at [18, 30] on li "Home" at bounding box center [40, 31] width 66 height 15
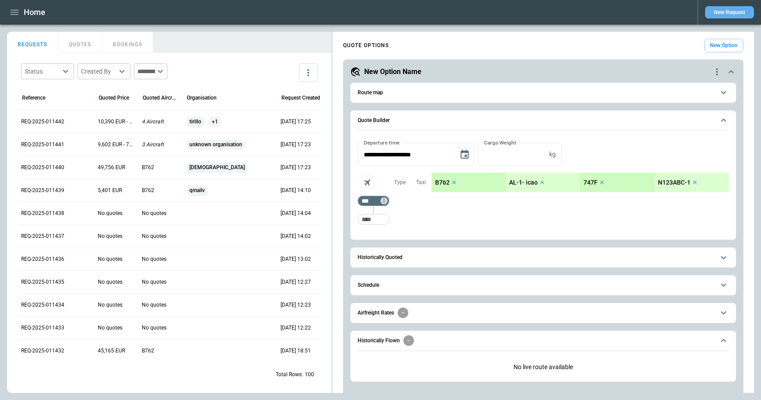
click at [620, 13] on button "New Request" at bounding box center [729, 12] width 49 height 12
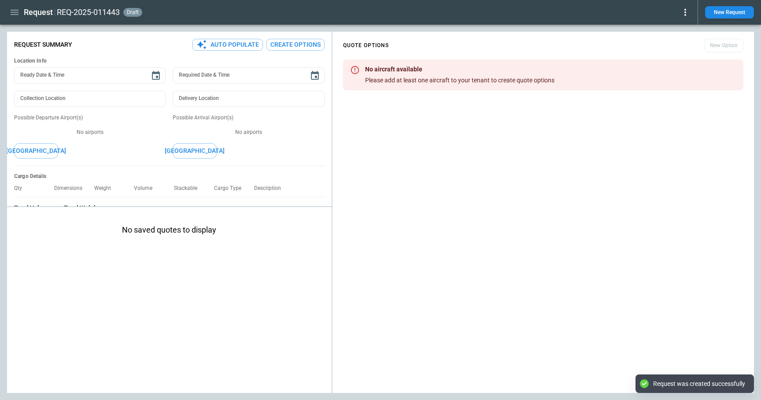
type textarea "*"
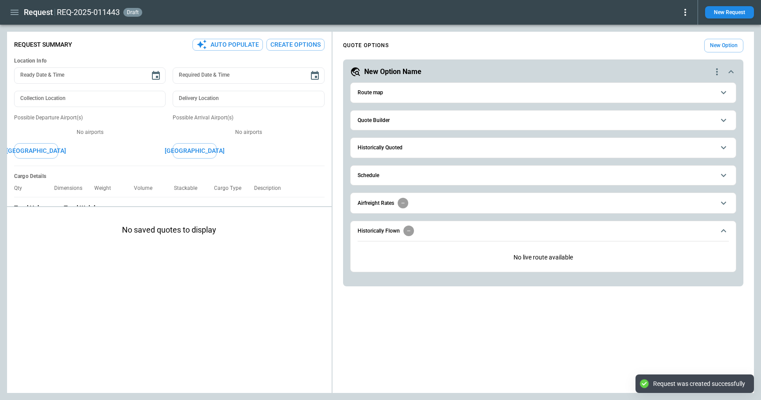
click at [378, 120] on h6 "Quote Builder" at bounding box center [374, 121] width 32 height 6
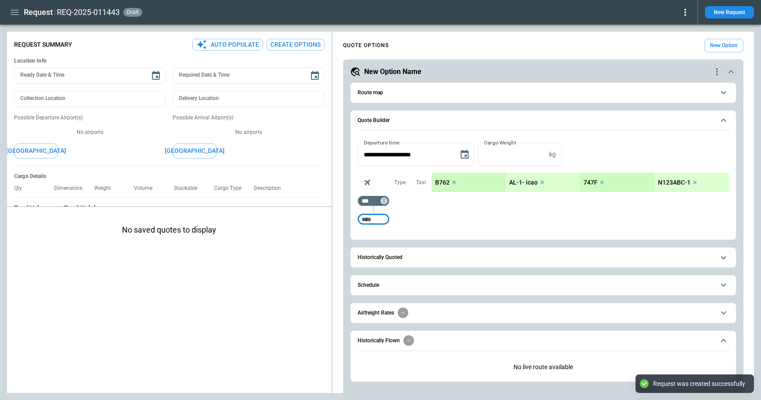
click at [366, 223] on input "Too short" at bounding box center [373, 219] width 28 height 16
type input "***"
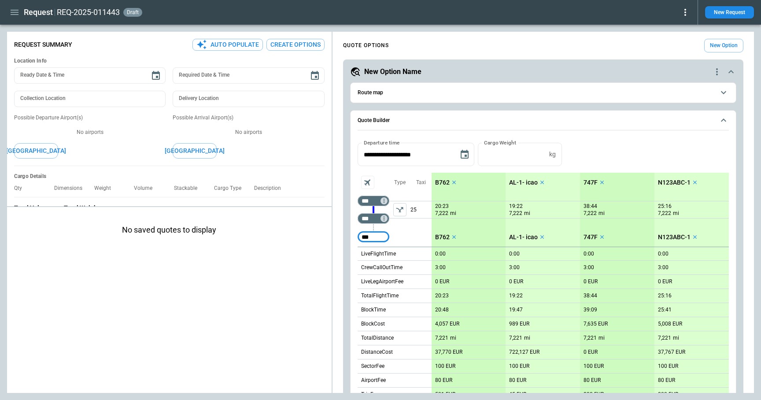
type input "***"
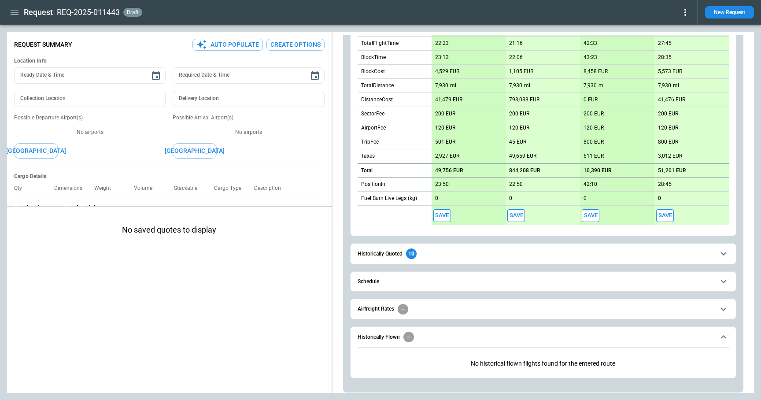
scroll to position [273, 0]
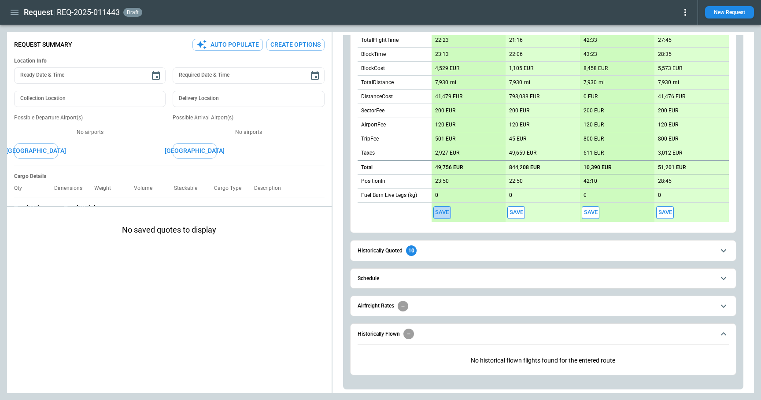
click at [440, 214] on button "Save" at bounding box center [442, 212] width 18 height 13
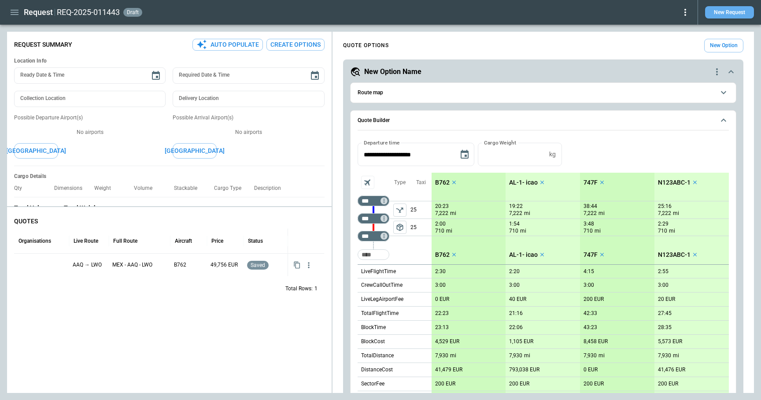
click at [620, 12] on button "New Request" at bounding box center [729, 12] width 49 height 12
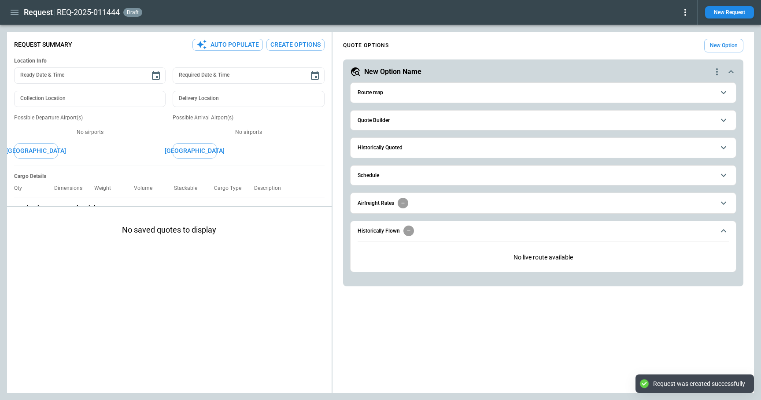
click at [373, 118] on h6 "Quote Builder" at bounding box center [374, 121] width 32 height 6
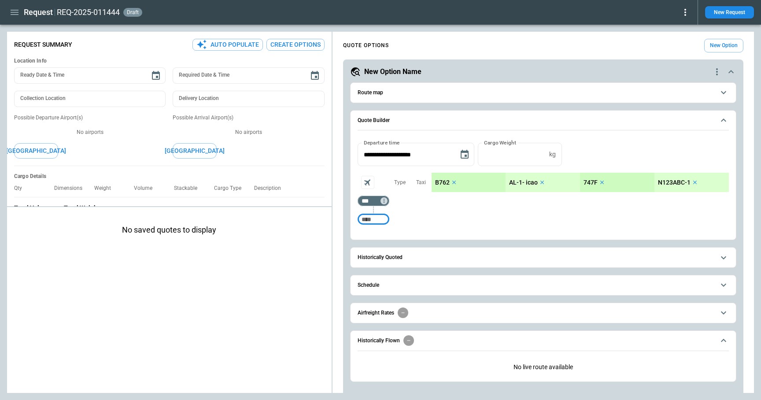
click at [374, 216] on input "Too short" at bounding box center [373, 219] width 28 height 16
type input "***"
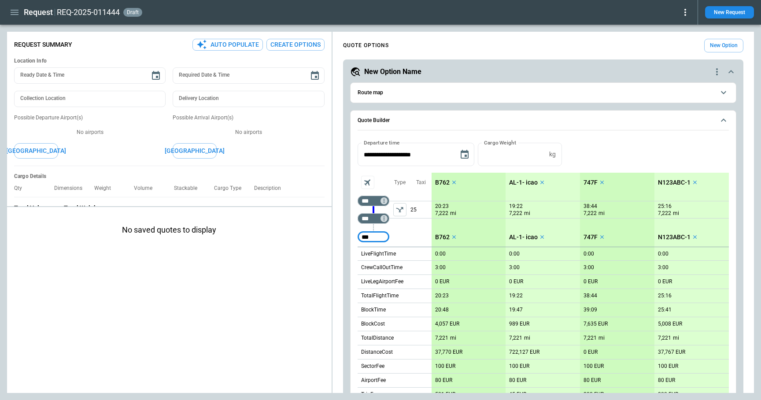
type input "***"
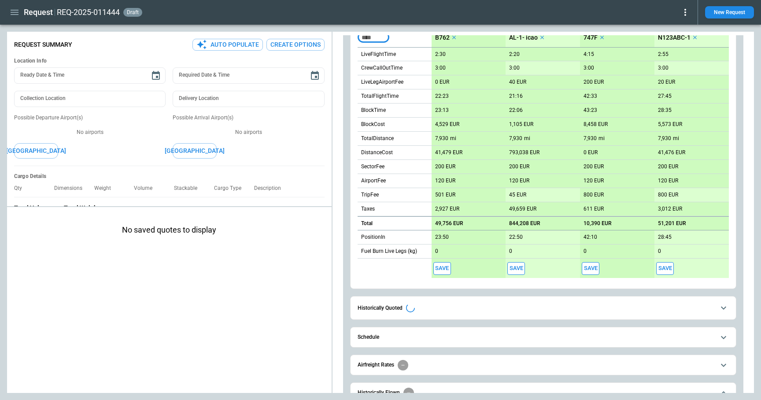
scroll to position [210, 0]
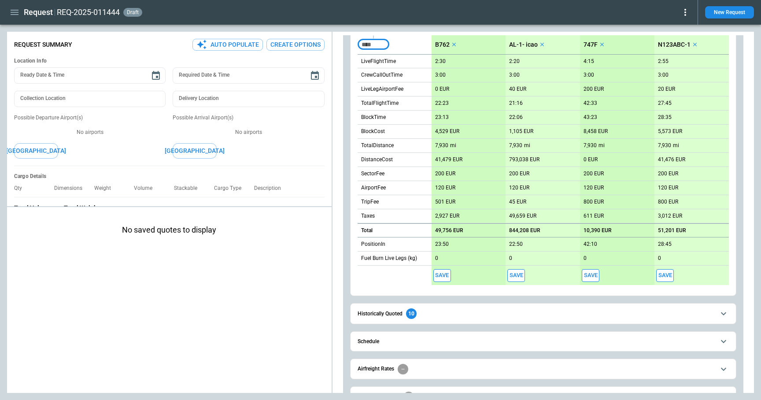
click at [441, 278] on button "Save" at bounding box center [442, 275] width 18 height 13
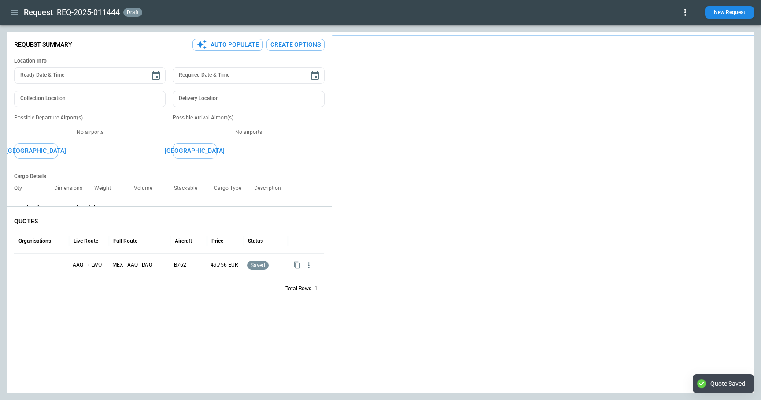
type textarea "*"
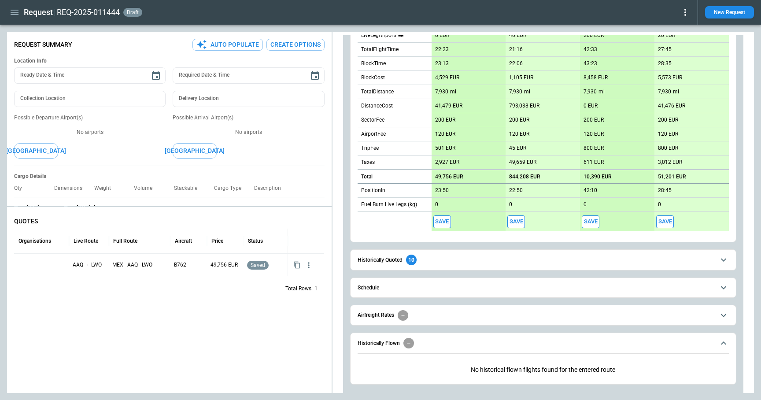
scroll to position [273, 0]
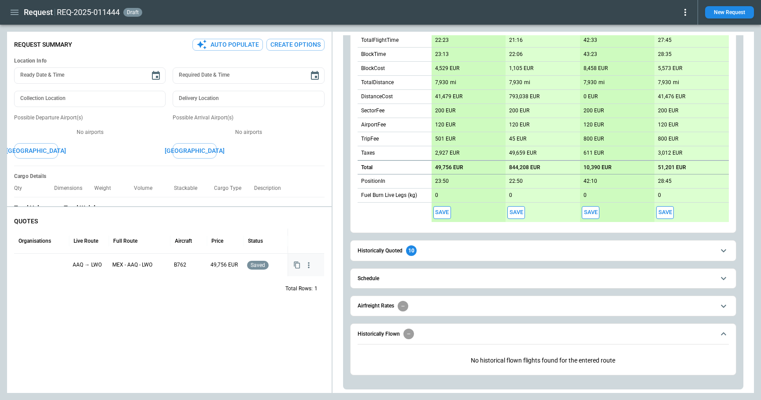
click at [41, 261] on div at bounding box center [42, 264] width 48 height 15
click at [36, 263] on div at bounding box center [42, 264] width 48 height 15
click at [42, 263] on input "text" at bounding box center [34, 265] width 33 height 15
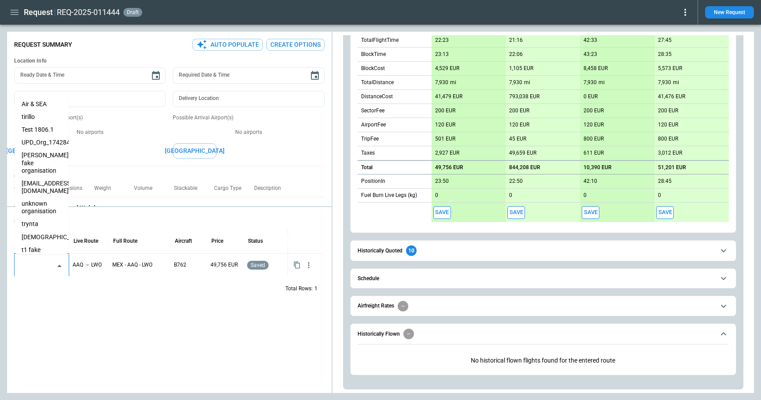
click at [41, 231] on li "[DEMOGRAPHIC_DATA]" at bounding box center [42, 237] width 54 height 13
click at [91, 342] on div "QUOTES Organisations Live Route Full Route Aircraft Price Status eveist ​ AAQ →…" at bounding box center [169, 301] width 325 height 182
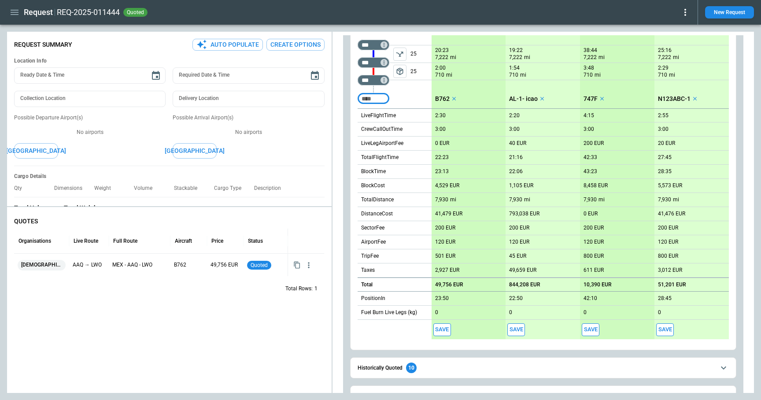
scroll to position [177, 0]
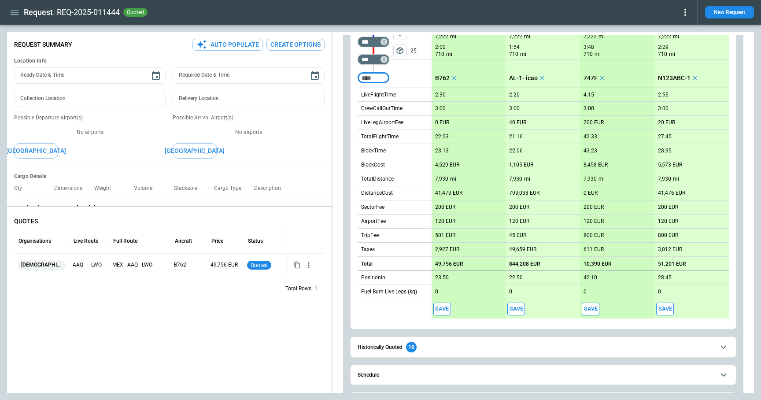
click at [519, 304] on button "Save" at bounding box center [516, 309] width 18 height 13
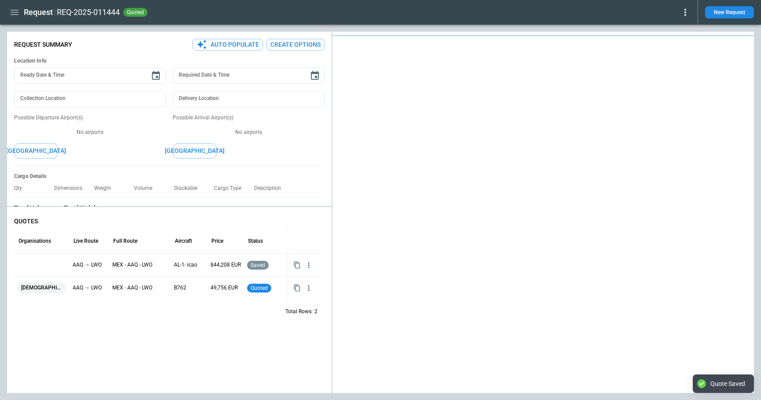
type textarea "*"
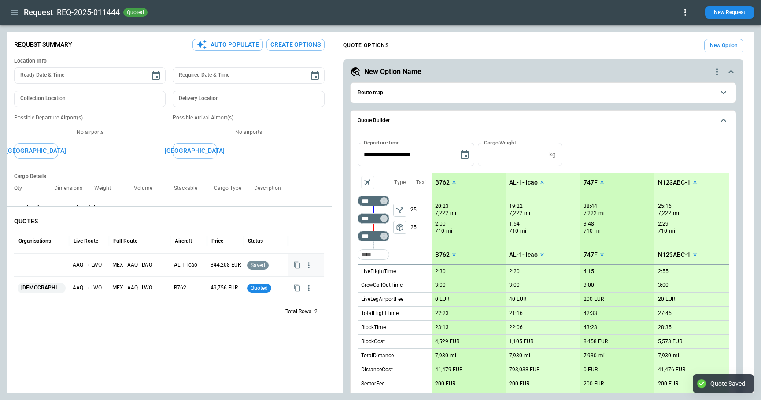
click at [33, 262] on div at bounding box center [42, 264] width 48 height 15
click at [33, 262] on input "text" at bounding box center [34, 265] width 33 height 15
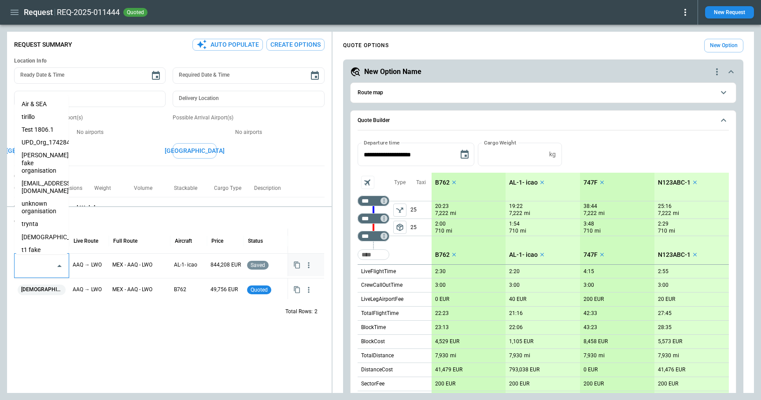
click at [52, 181] on li "[EMAIL_ADDRESS][DOMAIN_NAME]" at bounding box center [42, 187] width 54 height 20
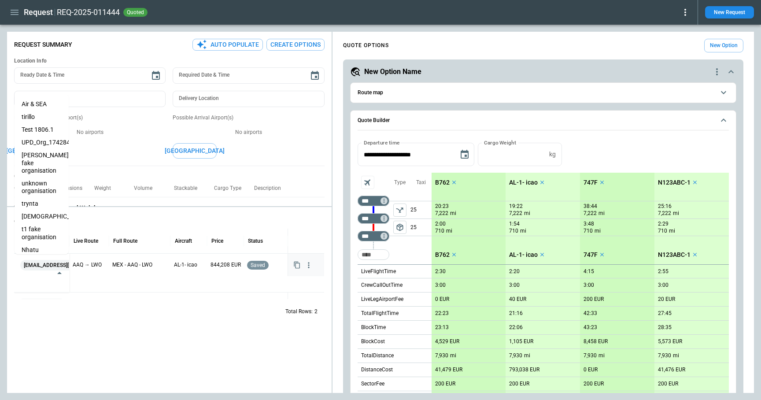
click at [114, 347] on div "QUOTES Organisations Live Route Full Route Aircraft Price Status lavik78968@eos…" at bounding box center [169, 301] width 325 height 182
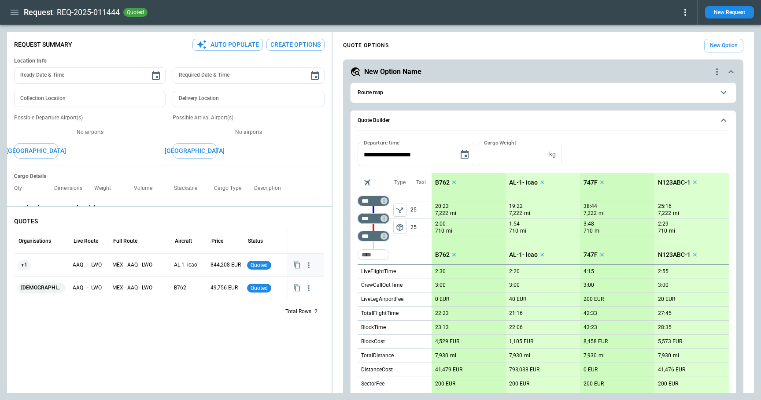
scroll to position [273, 0]
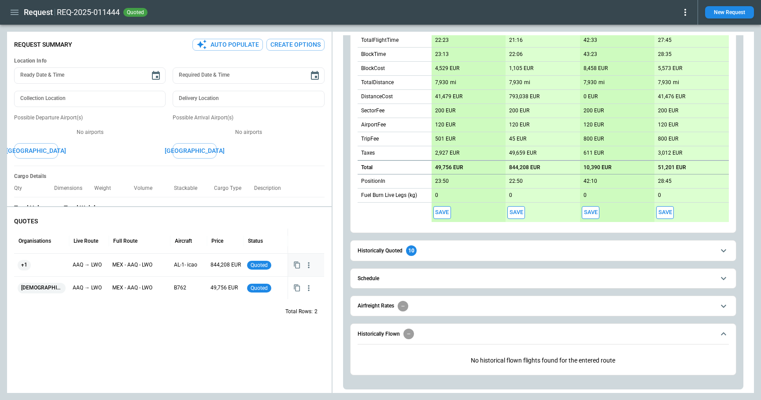
click at [590, 209] on button "Save" at bounding box center [591, 212] width 18 height 13
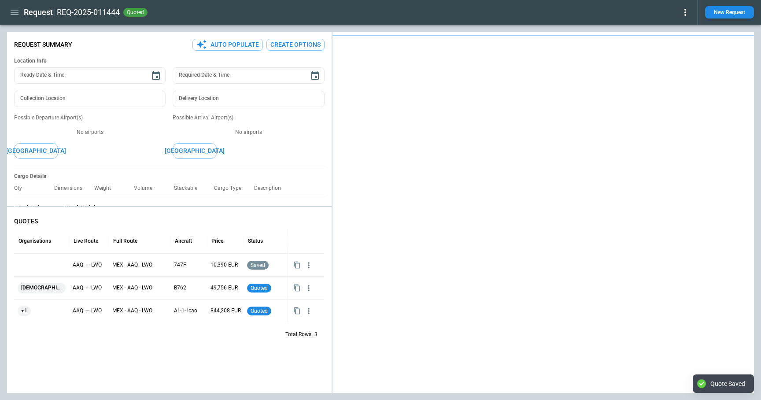
type textarea "*"
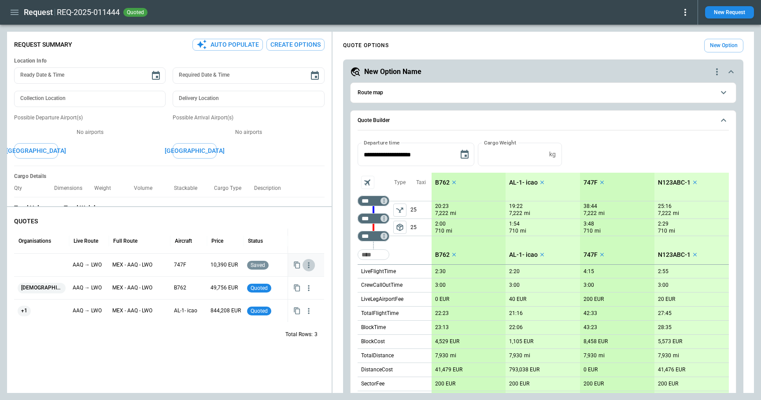
click at [309, 266] on icon "button" at bounding box center [308, 265] width 9 height 9
click at [261, 357] on div at bounding box center [380, 200] width 761 height 400
drag, startPoint x: 172, startPoint y: 242, endPoint x: 158, endPoint y: 242, distance: 14.1
click at [158, 242] on div "Full Route" at bounding box center [140, 241] width 62 height 25
drag, startPoint x: 170, startPoint y: 241, endPoint x: 147, endPoint y: 241, distance: 23.3
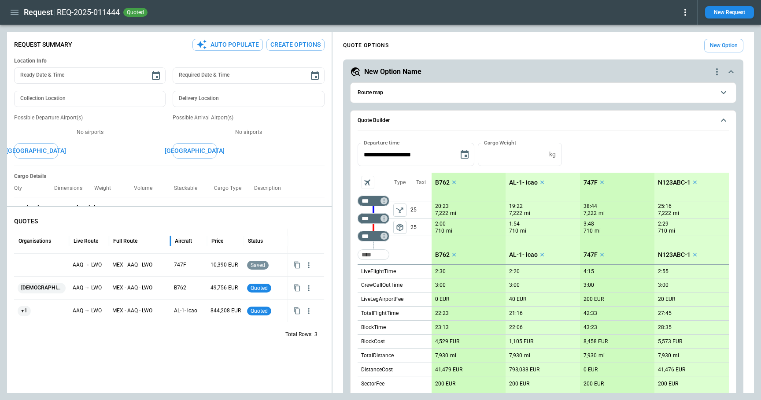
click at [147, 241] on div "Full Route" at bounding box center [140, 241] width 62 height 25
drag, startPoint x: 172, startPoint y: 243, endPoint x: 141, endPoint y: 242, distance: 31.3
click at [141, 242] on div "Full Route" at bounding box center [140, 241] width 62 height 25
click at [133, 238] on div "Full Route" at bounding box center [125, 241] width 24 height 6
drag, startPoint x: 171, startPoint y: 241, endPoint x: 135, endPoint y: 236, distance: 36.1
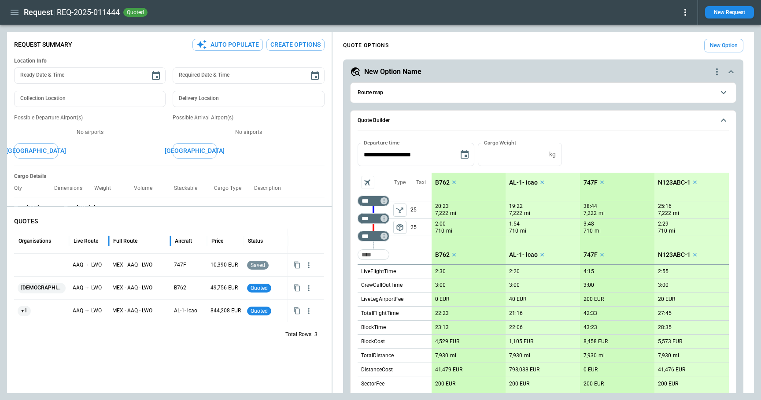
click at [135, 236] on div "Full Route" at bounding box center [140, 241] width 62 height 25
drag, startPoint x: 207, startPoint y: 241, endPoint x: 184, endPoint y: 240, distance: 22.5
click at [184, 240] on div "Aircraft" at bounding box center [187, 241] width 35 height 25
click at [246, 241] on div "Status" at bounding box center [265, 241] width 44 height 25
drag, startPoint x: 243, startPoint y: 240, endPoint x: 222, endPoint y: 239, distance: 20.7
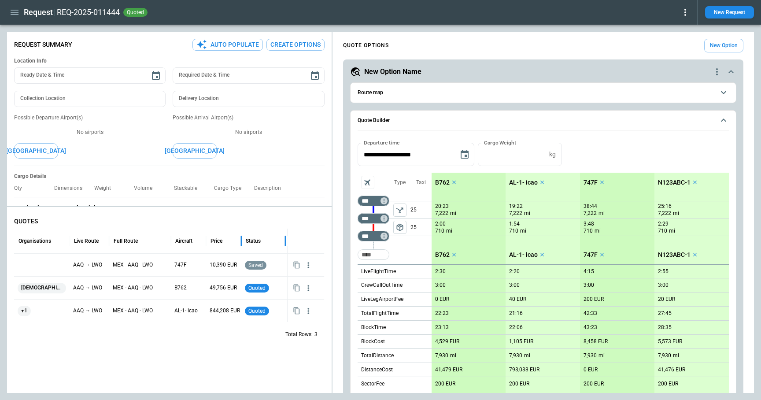
click at [222, 240] on div "Price" at bounding box center [223, 241] width 35 height 25
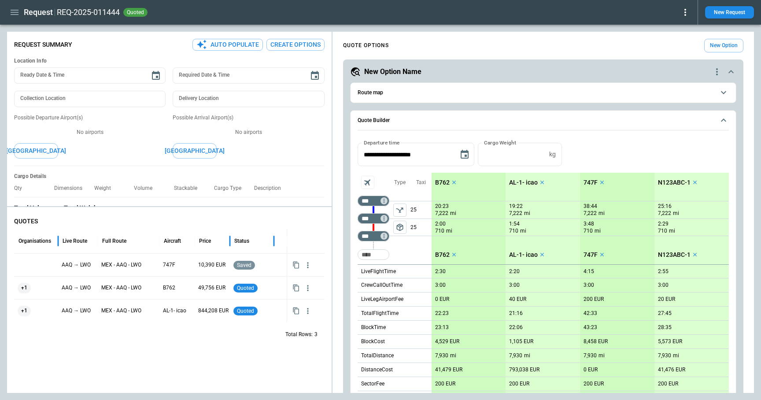
drag, startPoint x: 70, startPoint y: 240, endPoint x: 43, endPoint y: 240, distance: 26.9
click at [43, 240] on div "Organisations" at bounding box center [36, 241] width 44 height 25
drag, startPoint x: 103, startPoint y: 242, endPoint x: 76, endPoint y: 241, distance: 26.4
click at [76, 241] on div "Live Route" at bounding box center [78, 241] width 40 height 25
drag, startPoint x: 158, startPoint y: 242, endPoint x: 134, endPoint y: 241, distance: 23.8
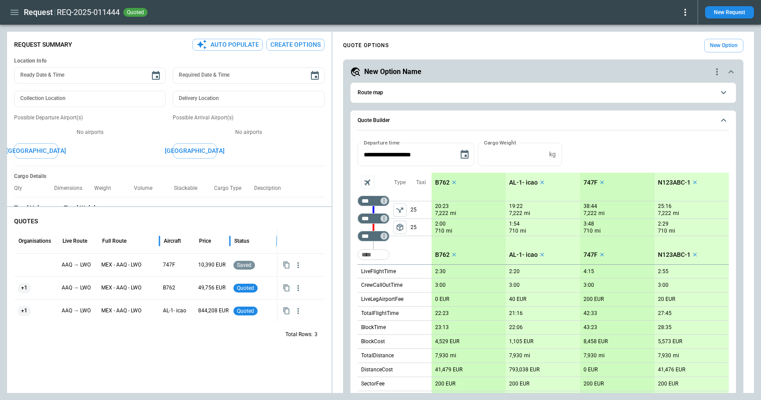
click at [134, 241] on div "Full Route" at bounding box center [129, 241] width 62 height 25
click at [376, 252] on input "Too short" at bounding box center [373, 255] width 28 height 16
type input "*"
type input "***"
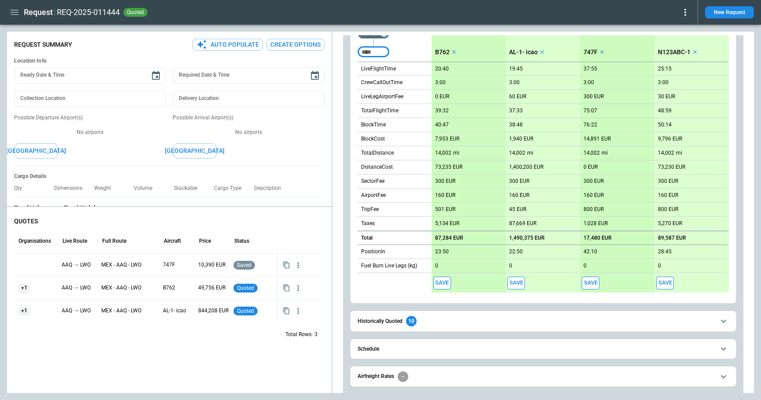
scroll to position [234, 0]
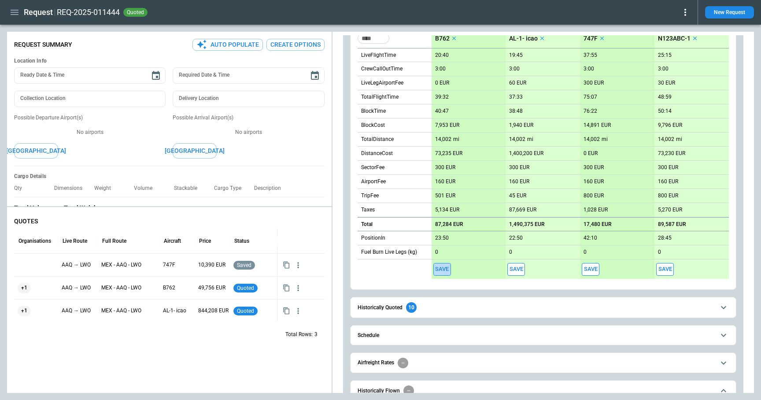
click at [439, 273] on button "Save" at bounding box center [442, 269] width 18 height 13
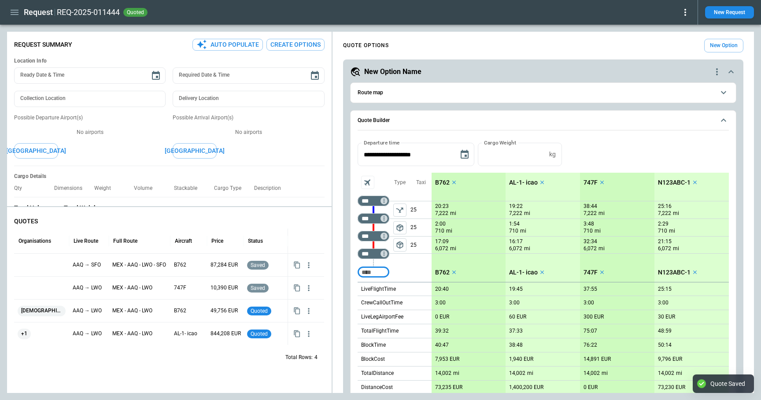
type textarea "*"
drag, startPoint x: 170, startPoint y: 246, endPoint x: 142, endPoint y: 246, distance: 27.3
click at [142, 246] on div "Full Route" at bounding box center [140, 241] width 62 height 25
drag, startPoint x: 169, startPoint y: 242, endPoint x: 103, endPoint y: 243, distance: 66.1
click at [103, 243] on div "Organisations Live Route Full Route Aircraft Price Status" at bounding box center [170, 241] width 313 height 25
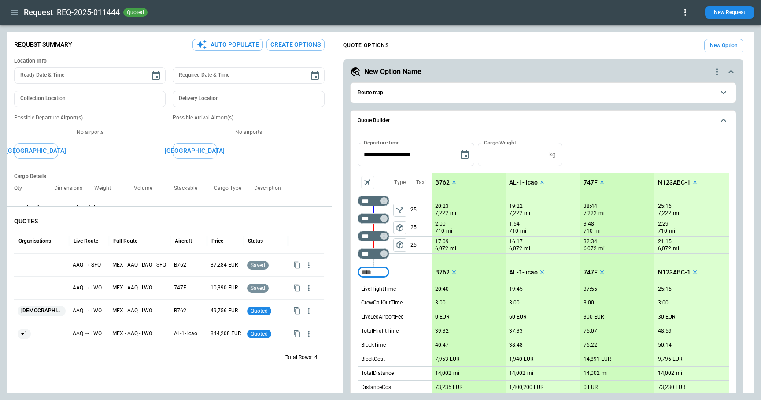
click at [378, 273] on input "Too short" at bounding box center [373, 272] width 28 height 16
type input "***"
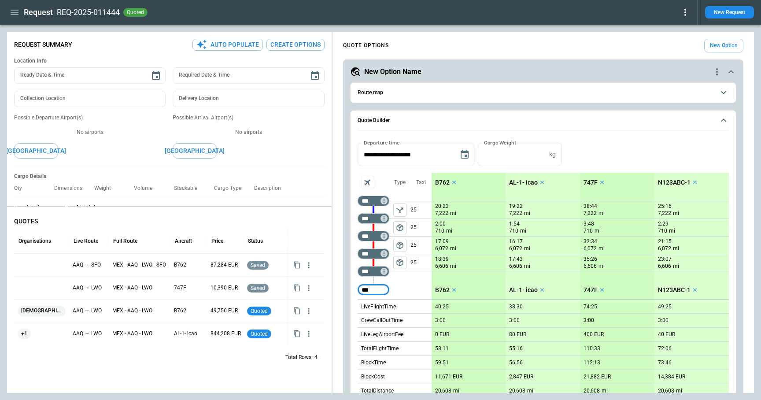
type input "***"
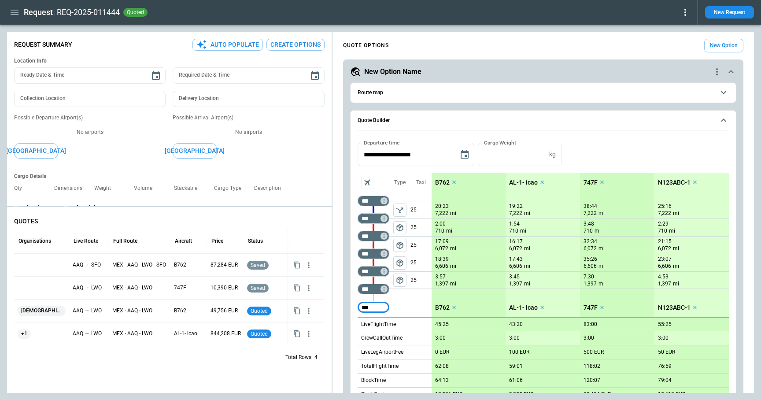
type input "***"
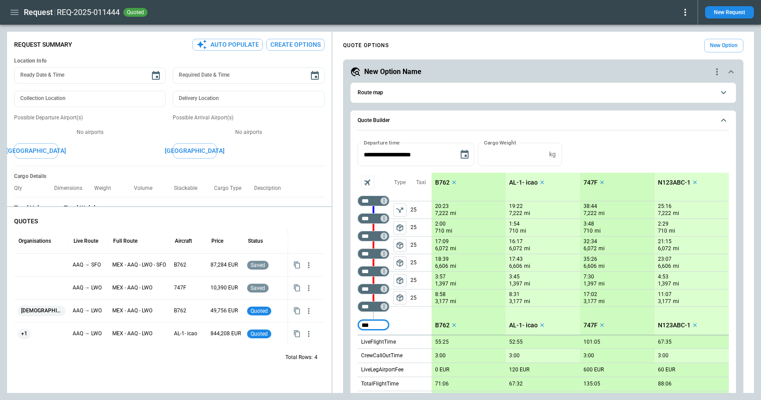
type input "***"
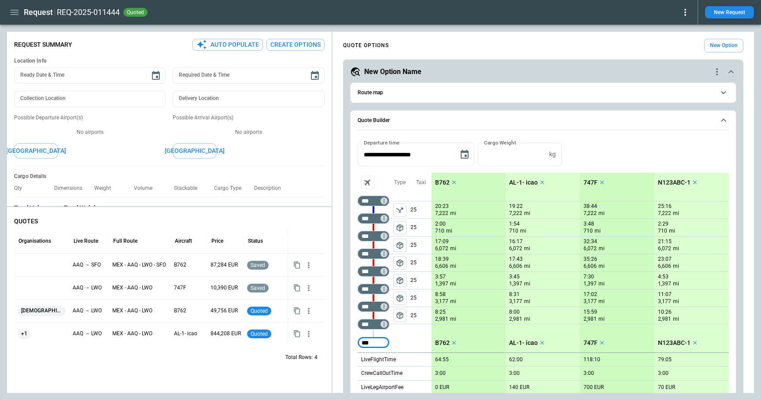
type input "***"
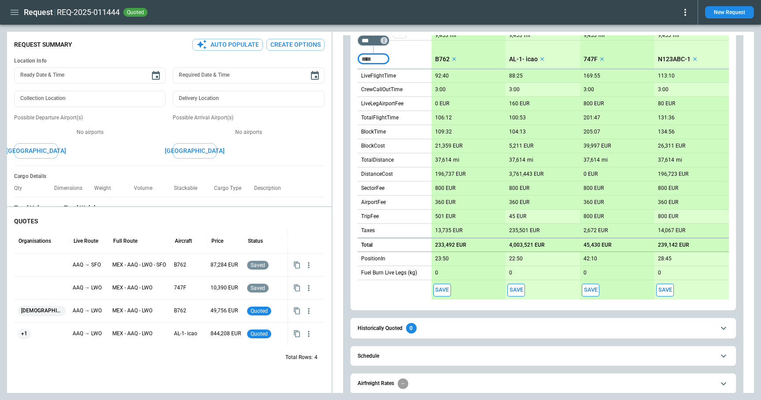
scroll to position [379, 0]
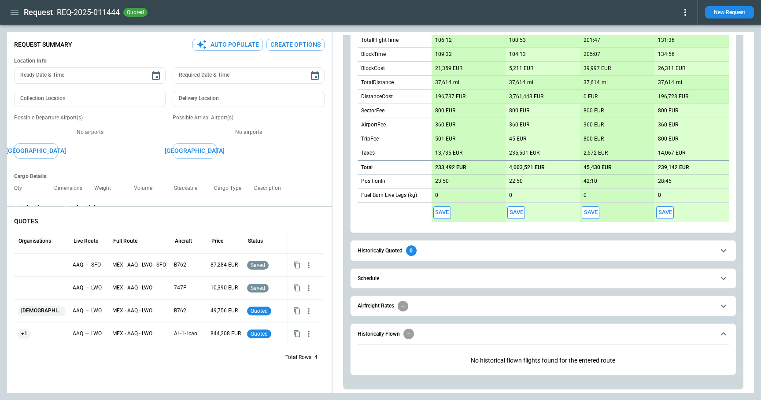
click at [440, 213] on button "Save" at bounding box center [442, 212] width 18 height 13
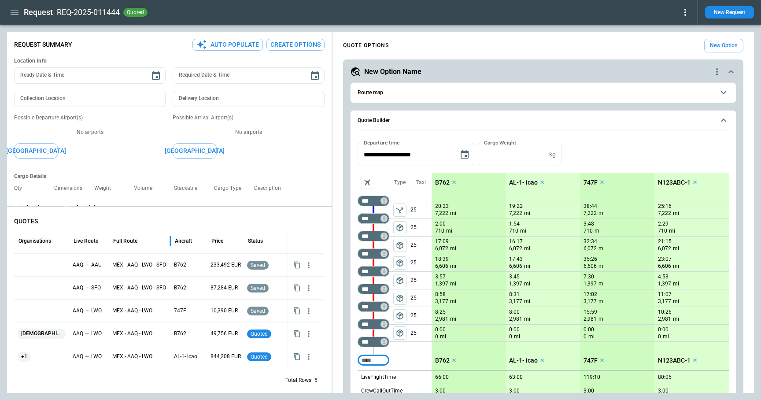
drag, startPoint x: 170, startPoint y: 243, endPoint x: 140, endPoint y: 251, distance: 30.0
click at [140, 251] on div "Full Route" at bounding box center [140, 241] width 62 height 25
drag, startPoint x: 244, startPoint y: 242, endPoint x: 212, endPoint y: 240, distance: 31.8
click at [212, 240] on div "Price" at bounding box center [224, 241] width 35 height 25
click at [288, 184] on div "FindBorderBarSize Request Summary Auto Populate Create Options Location Info Re…" at bounding box center [380, 212] width 747 height 361
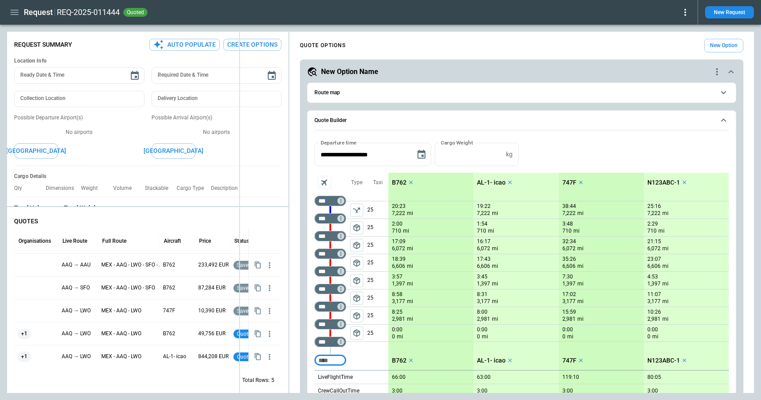
click at [239, 184] on div "FindBorderBarSize Request Summary Auto Populate Create Options Location Info Re…" at bounding box center [380, 212] width 747 height 361
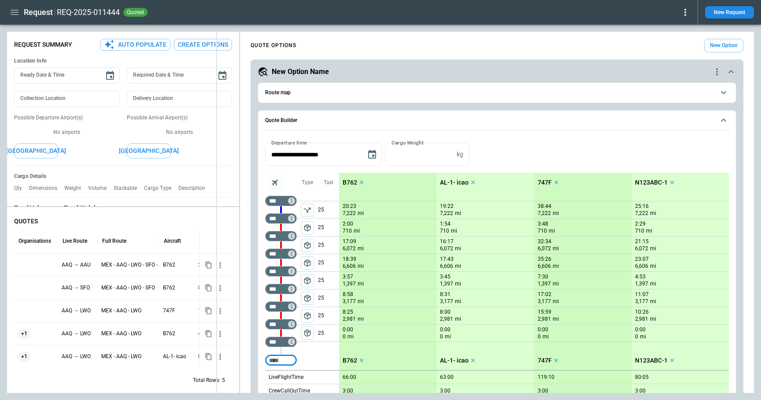
click at [214, 183] on div "FindBorderBarSize Request Summary Auto Populate Create Options Location Info Re…" at bounding box center [380, 212] width 747 height 361
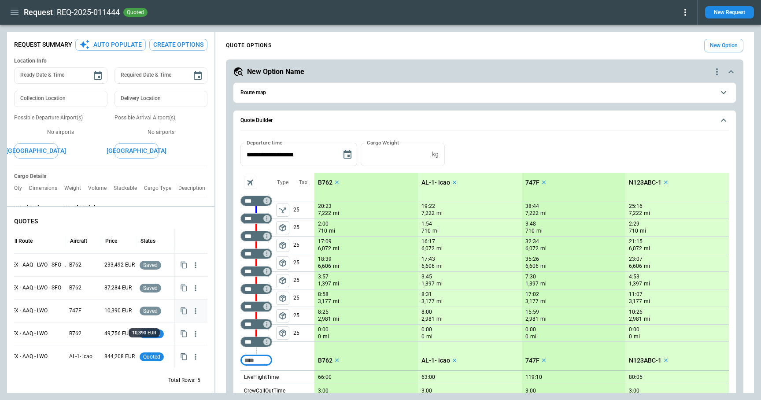
scroll to position [0, 100]
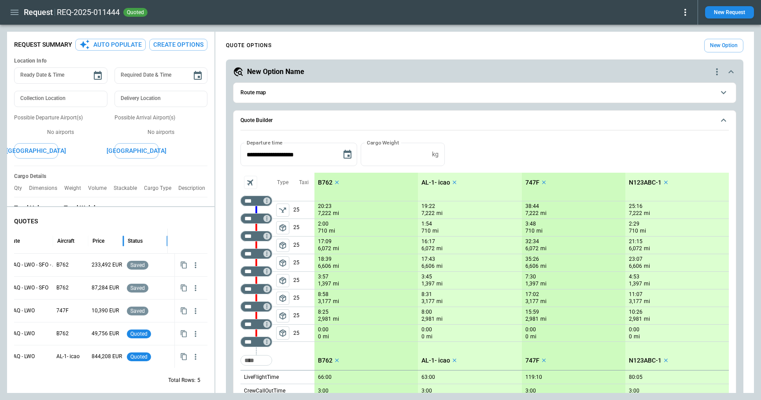
click at [126, 241] on div "Status" at bounding box center [145, 241] width 44 height 25
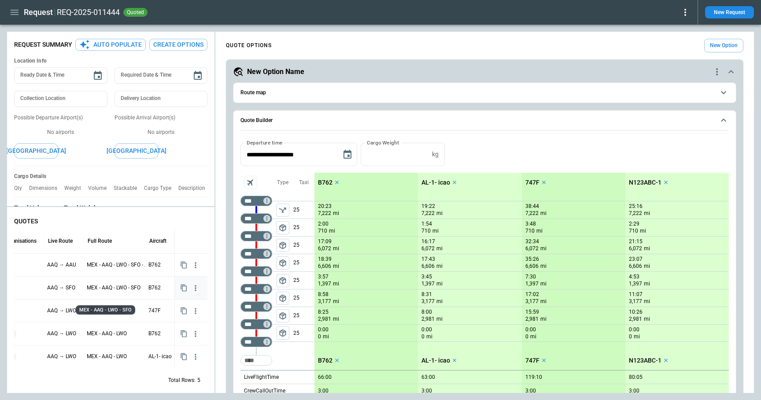
scroll to position [0, 0]
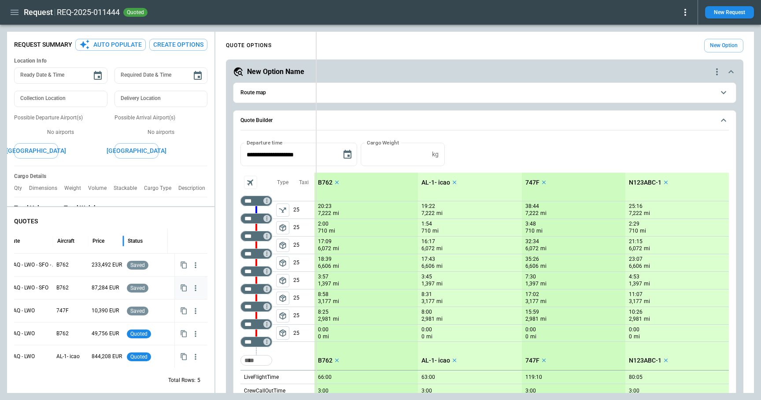
click at [324, 158] on div "FindBorderBarSize Request Summary Auto Populate Create Options Location Info Re…" at bounding box center [380, 212] width 747 height 361
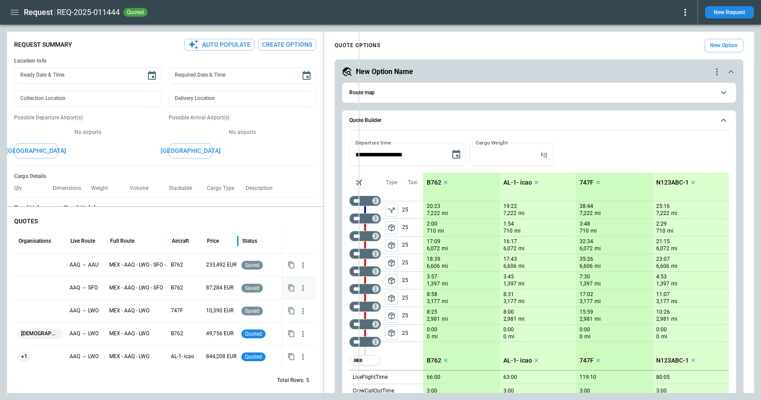
click at [359, 159] on div "FindBorderBarSize Request Summary Auto Populate Create Options Location Info Re…" at bounding box center [380, 212] width 747 height 361
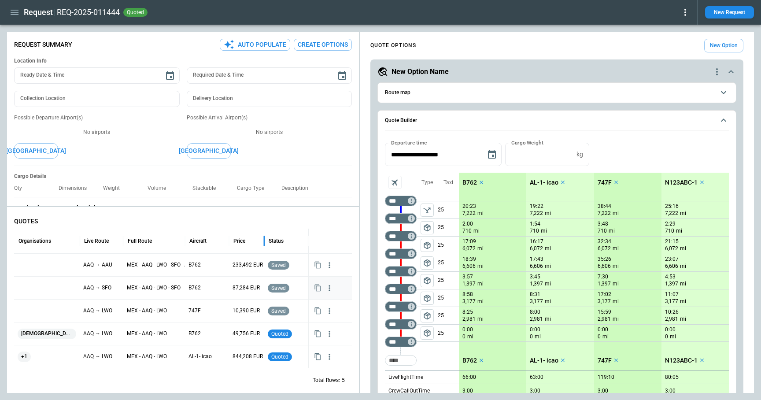
drag, startPoint x: 264, startPoint y: 241, endPoint x: 244, endPoint y: 240, distance: 19.8
click at [244, 240] on div "Price" at bounding box center [246, 241] width 35 height 25
drag, startPoint x: 183, startPoint y: 243, endPoint x: 193, endPoint y: 241, distance: 9.8
click at [193, 242] on div at bounding box center [190, 241] width 4 height 25
click at [271, 105] on div "FindBorderBarSize Request Summary Auto Populate Create Options Location Info Re…" at bounding box center [380, 212] width 747 height 361
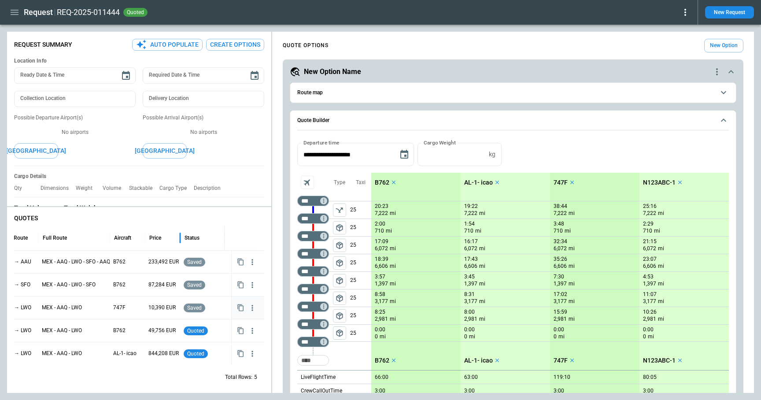
scroll to position [6, 0]
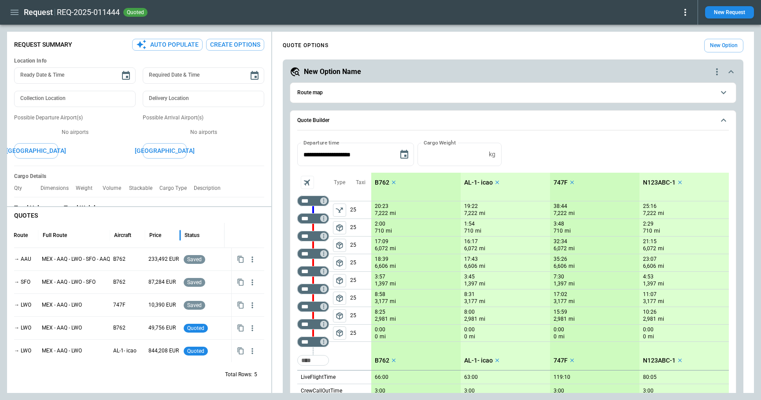
click at [203, 235] on div "Status" at bounding box center [201, 235] width 35 height 24
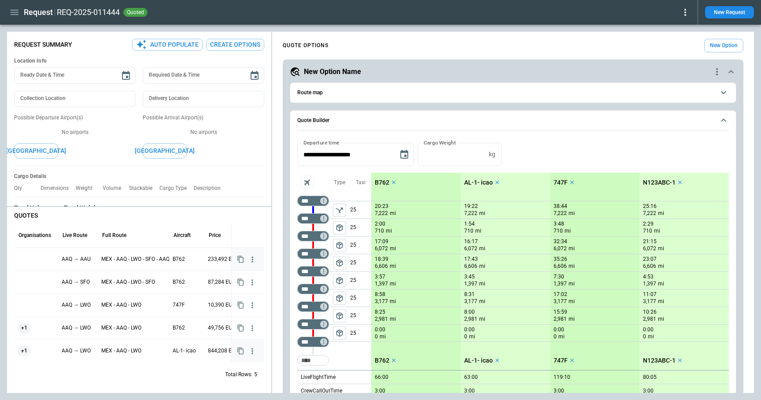
click at [41, 260] on div at bounding box center [36, 258] width 37 height 15
click at [41, 260] on div "​" at bounding box center [36, 259] width 43 height 23
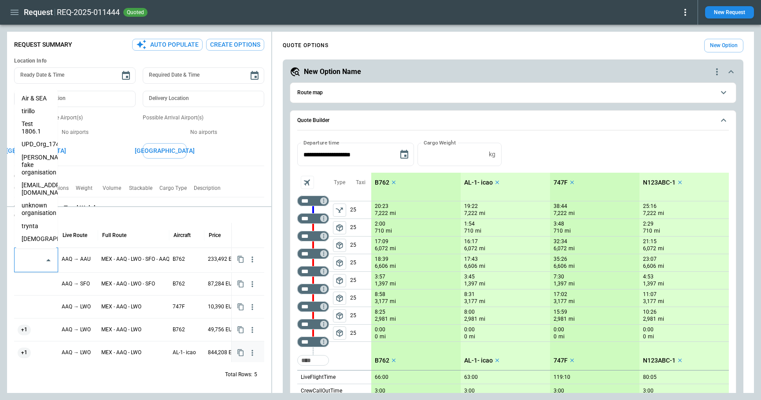
click at [33, 220] on li "trynta" at bounding box center [36, 226] width 43 height 13
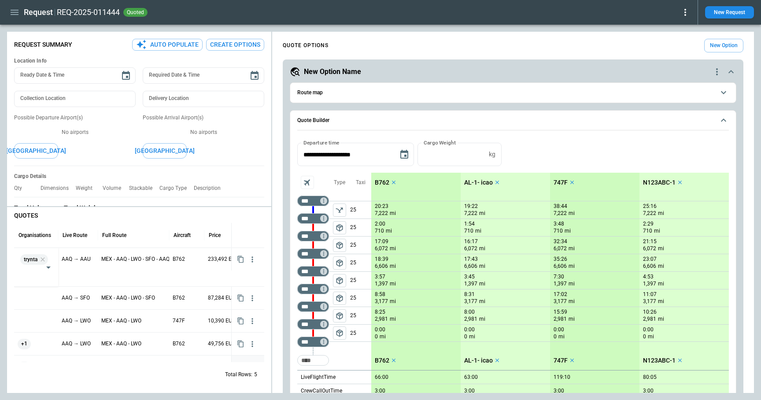
click at [86, 368] on div "Total Rows: 5" at bounding box center [139, 374] width 250 height 23
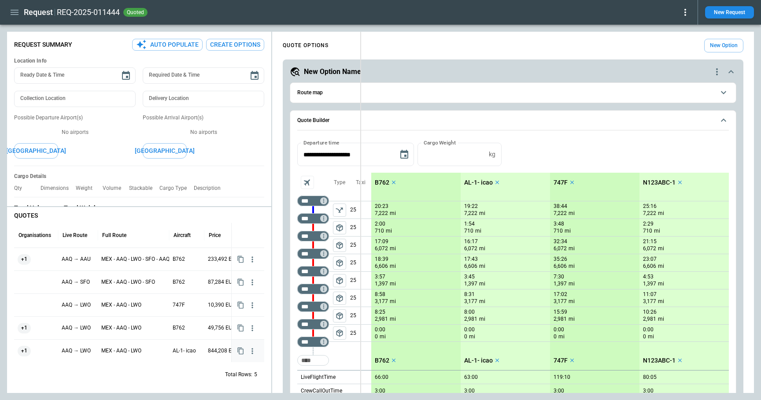
click at [360, 143] on div "FindBorderBarSize Request Summary Auto Populate Create Options Location Info Re…" at bounding box center [380, 212] width 747 height 361
type textarea "*"
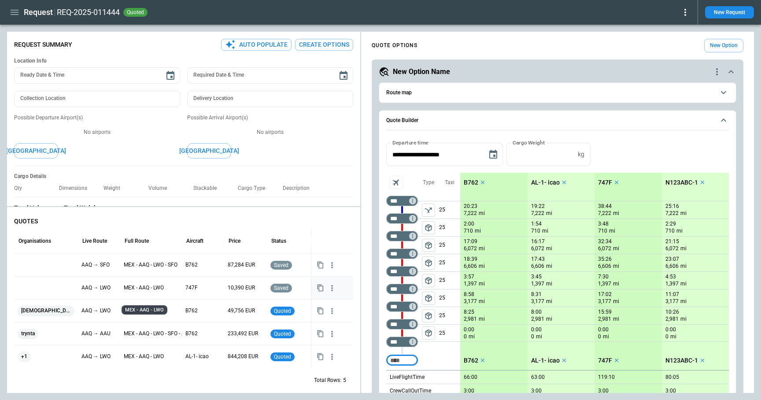
scroll to position [6, 0]
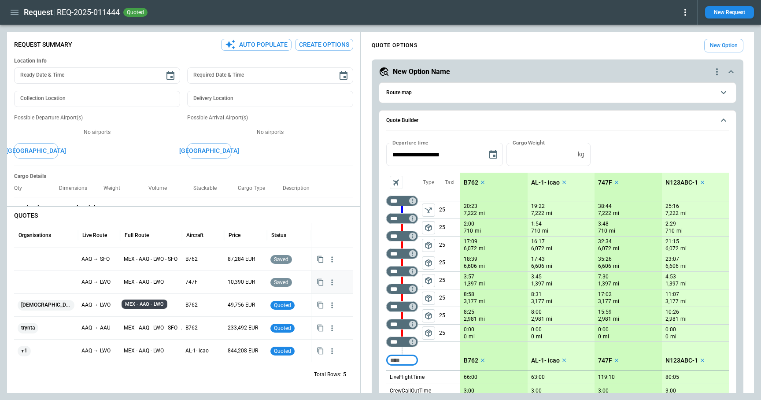
type textarea "*"
click at [685, 14] on icon at bounding box center [685, 12] width 11 height 11
click at [677, 25] on button "Confirm" at bounding box center [674, 27] width 29 height 13
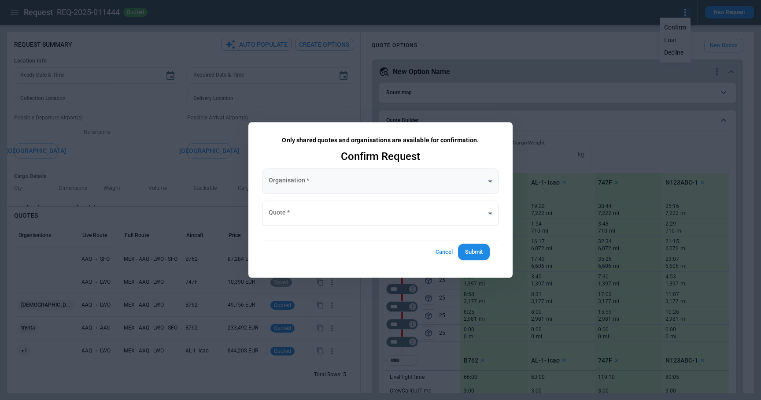
click at [319, 181] on body "Request REQ-2025-011444 quoted New Request FindBorderBarSize Request Summary Au…" at bounding box center [380, 200] width 761 height 400
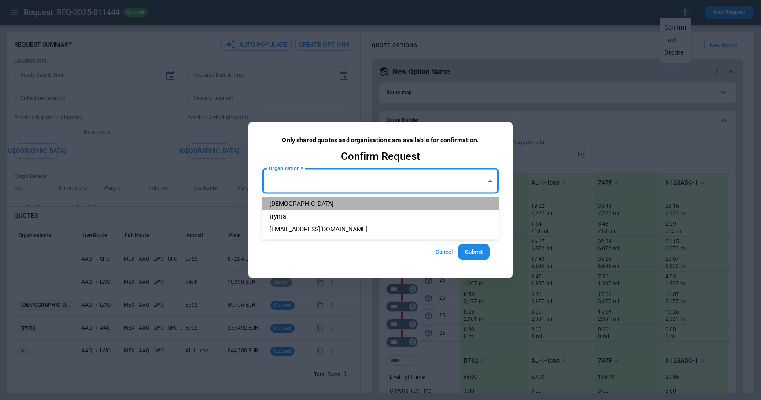
click at [312, 202] on li "[DEMOGRAPHIC_DATA]" at bounding box center [380, 203] width 236 height 13
type input "**********"
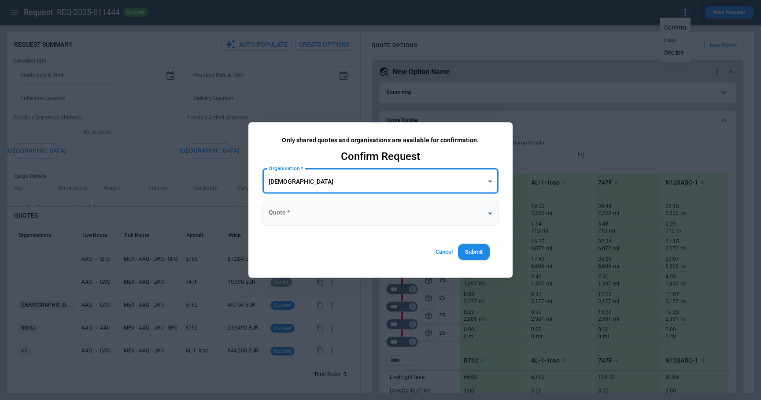
click at [311, 214] on body "Request REQ-2025-011444 quoted New Request FindBorderBarSize Request Summary Au…" at bounding box center [380, 200] width 761 height 400
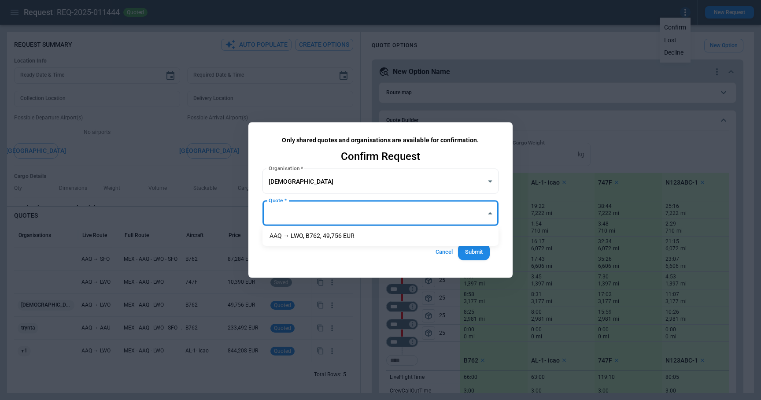
click at [311, 236] on li "AAQ → LWO, B762, 49,756 EUR" at bounding box center [380, 235] width 236 height 13
type input "**********"
click at [468, 253] on button "Submit" at bounding box center [474, 252] width 32 height 16
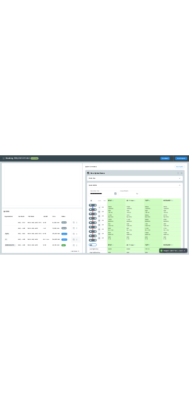
scroll to position [11, 0]
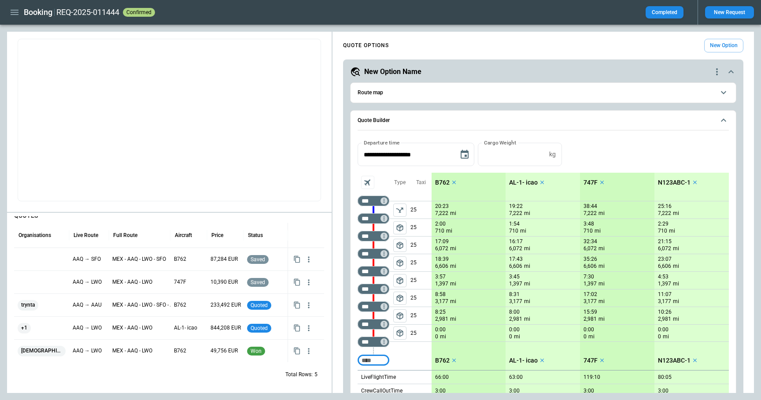
click at [4, 8] on div "Booking REQ-2025-011444 confirmed Completed New Request" at bounding box center [380, 12] width 761 height 25
click at [13, 13] on icon "button" at bounding box center [14, 12] width 11 height 11
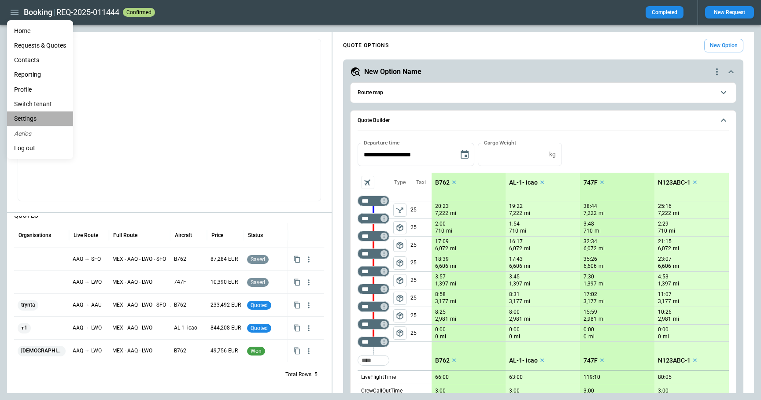
click at [33, 114] on li "Settings" at bounding box center [40, 118] width 66 height 15
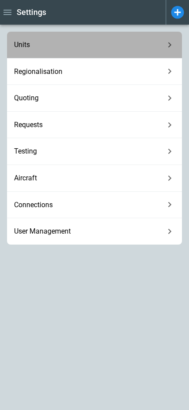
click at [122, 48] on span "Units" at bounding box center [89, 45] width 151 height 9
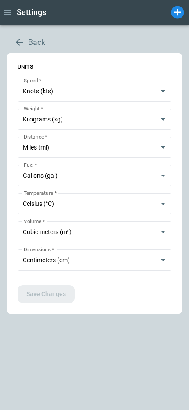
click at [33, 44] on button "Back" at bounding box center [29, 43] width 45 height 22
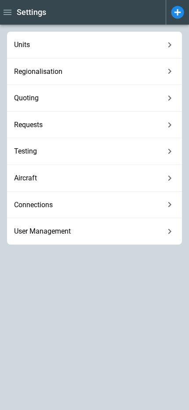
click at [171, 41] on icon at bounding box center [170, 45] width 11 height 11
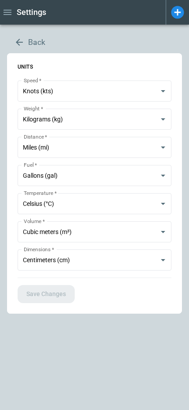
click at [74, 89] on body "**********" at bounding box center [94, 205] width 189 height 410
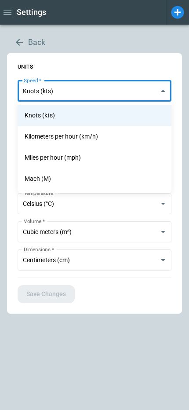
click at [74, 90] on div at bounding box center [94, 205] width 189 height 410
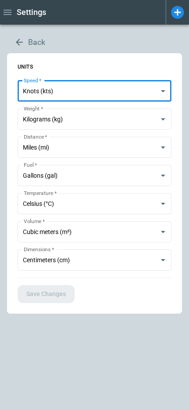
click at [74, 114] on body "**********" at bounding box center [94, 205] width 189 height 410
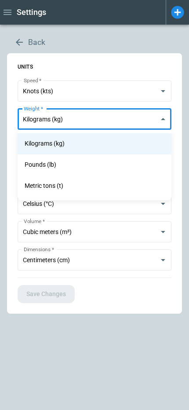
click at [85, 72] on div at bounding box center [94, 205] width 189 height 410
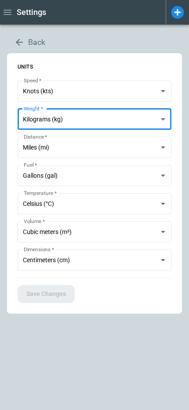
click at [67, 148] on body "**********" at bounding box center [94, 205] width 189 height 410
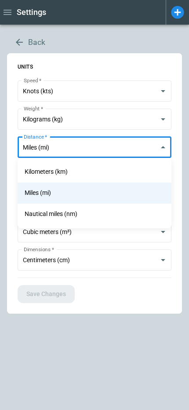
click at [91, 67] on div at bounding box center [94, 205] width 189 height 410
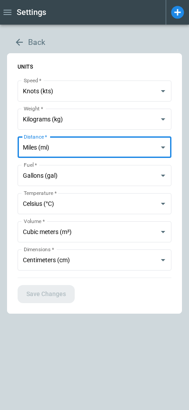
click at [22, 44] on icon "button" at bounding box center [19, 42] width 11 height 11
